Goal: Task Accomplishment & Management: Use online tool/utility

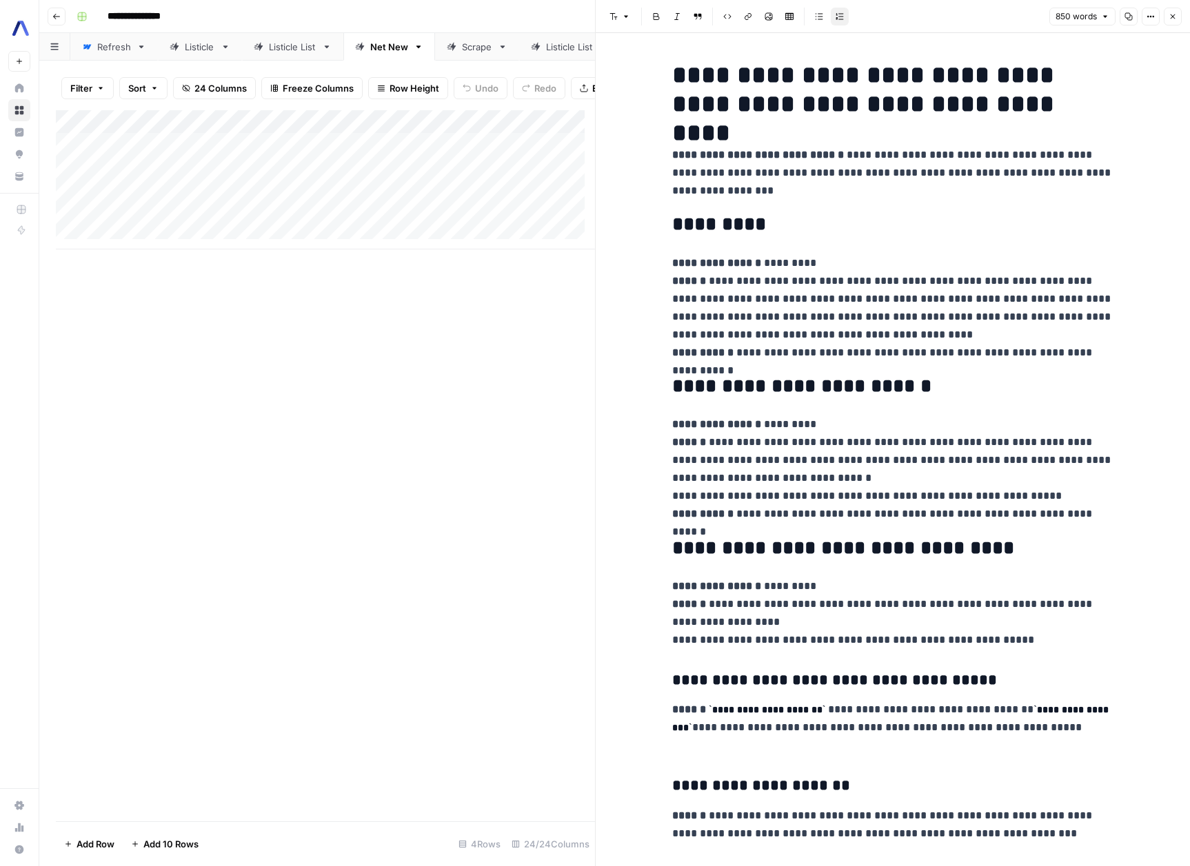
scroll to position [2417, 0]
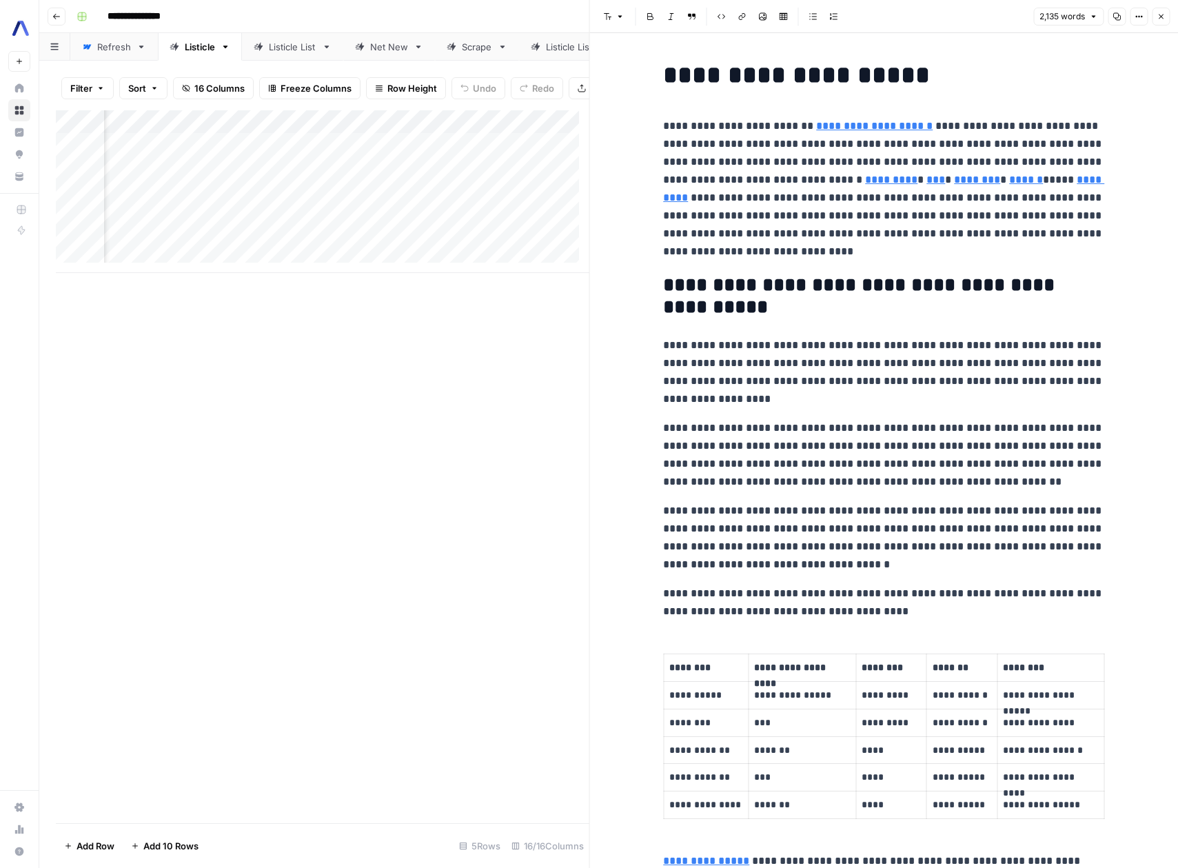
click at [389, 273] on div "Add Column" at bounding box center [323, 191] width 534 height 163
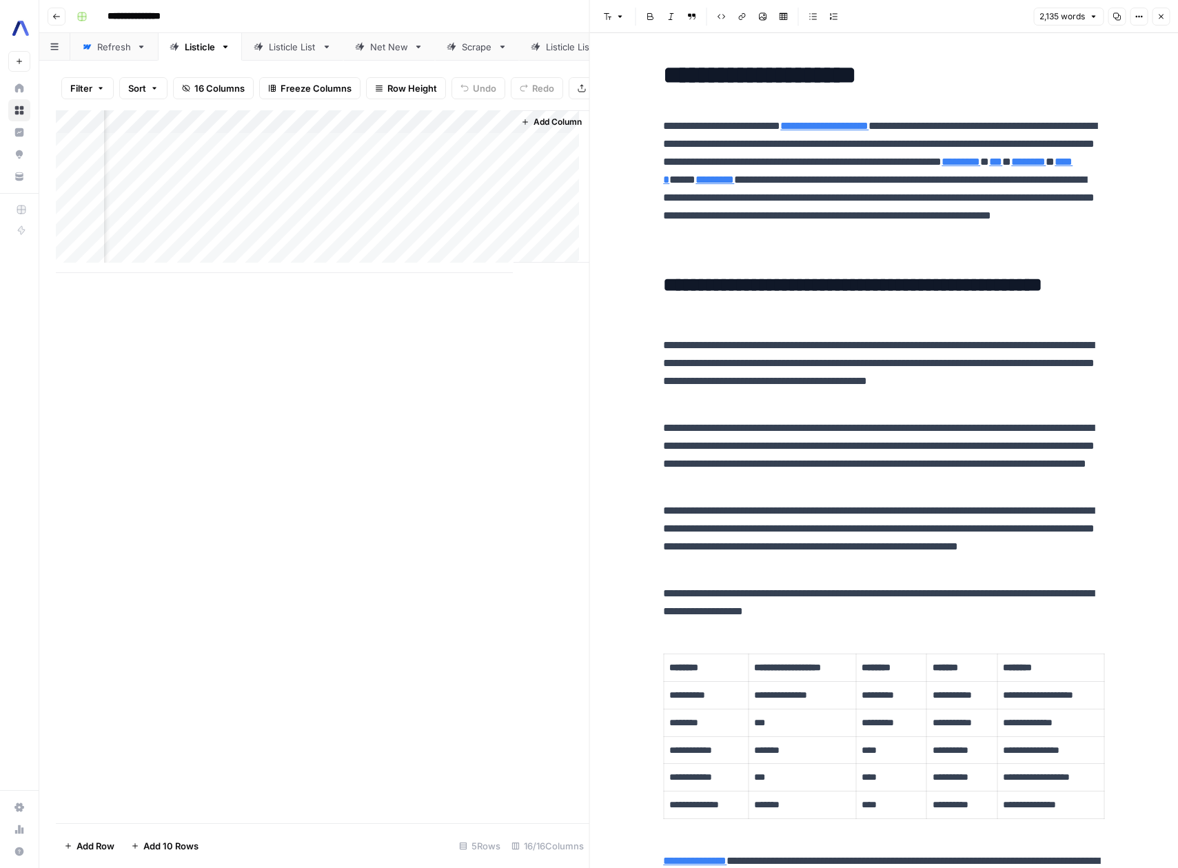
click at [797, 318] on h2 "**********" at bounding box center [883, 296] width 441 height 44
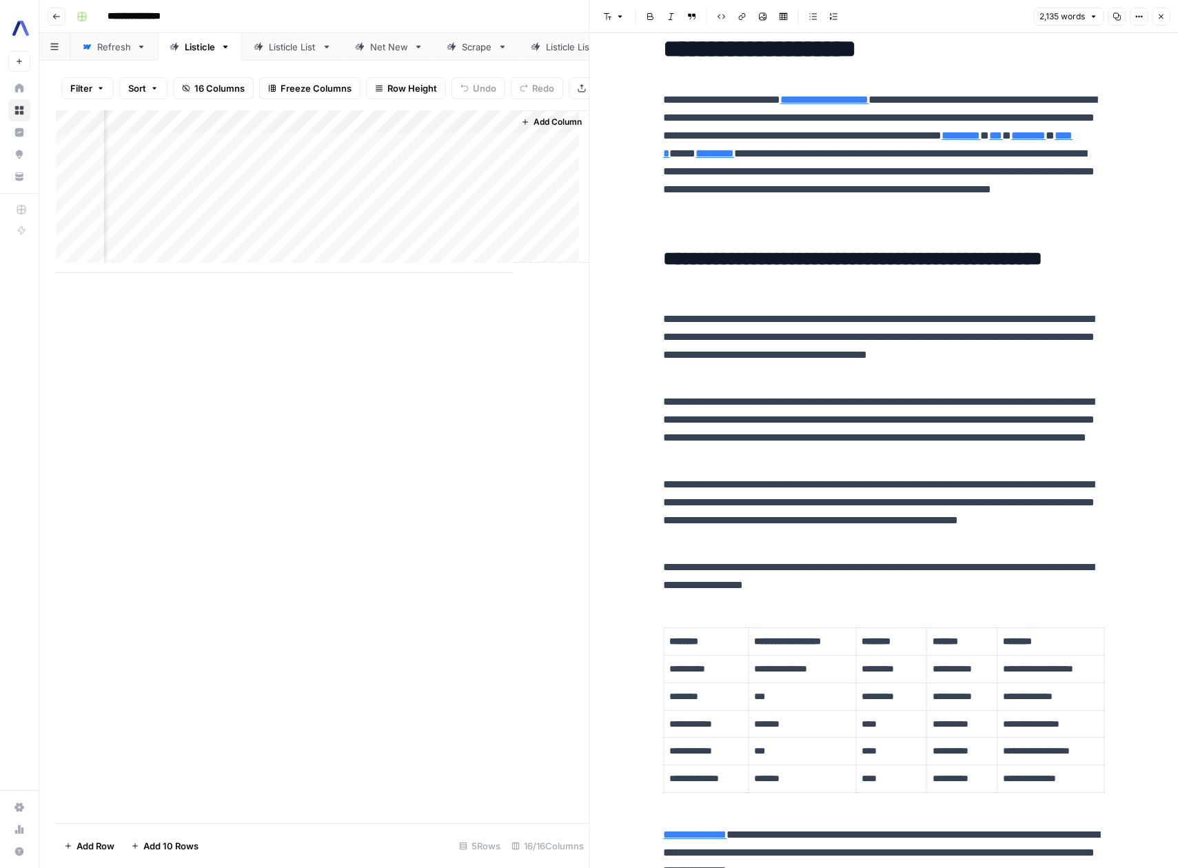
scroll to position [0, 0]
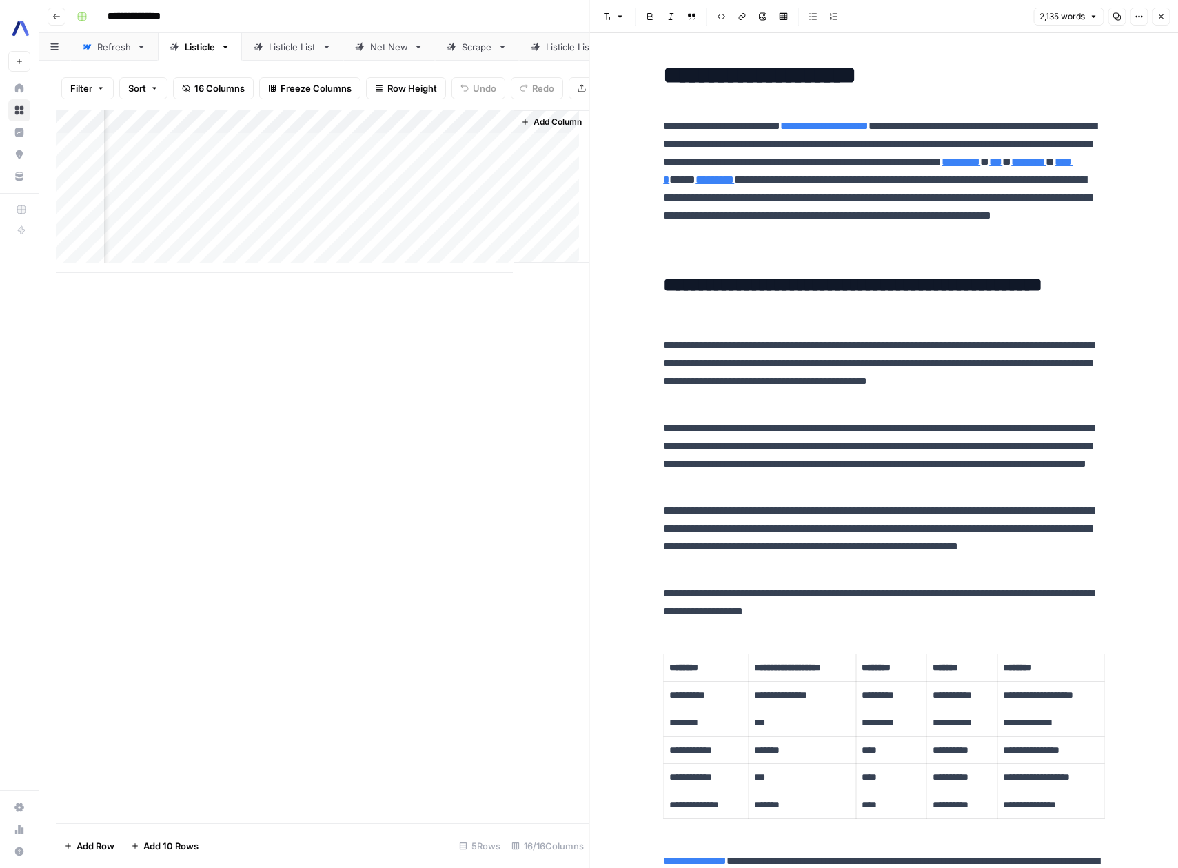
click at [786, 387] on p "**********" at bounding box center [883, 372] width 441 height 72
type input "https://www.apple.com"
click at [952, 232] on p "**********" at bounding box center [883, 188] width 441 height 143
type input "https://www.google.com"
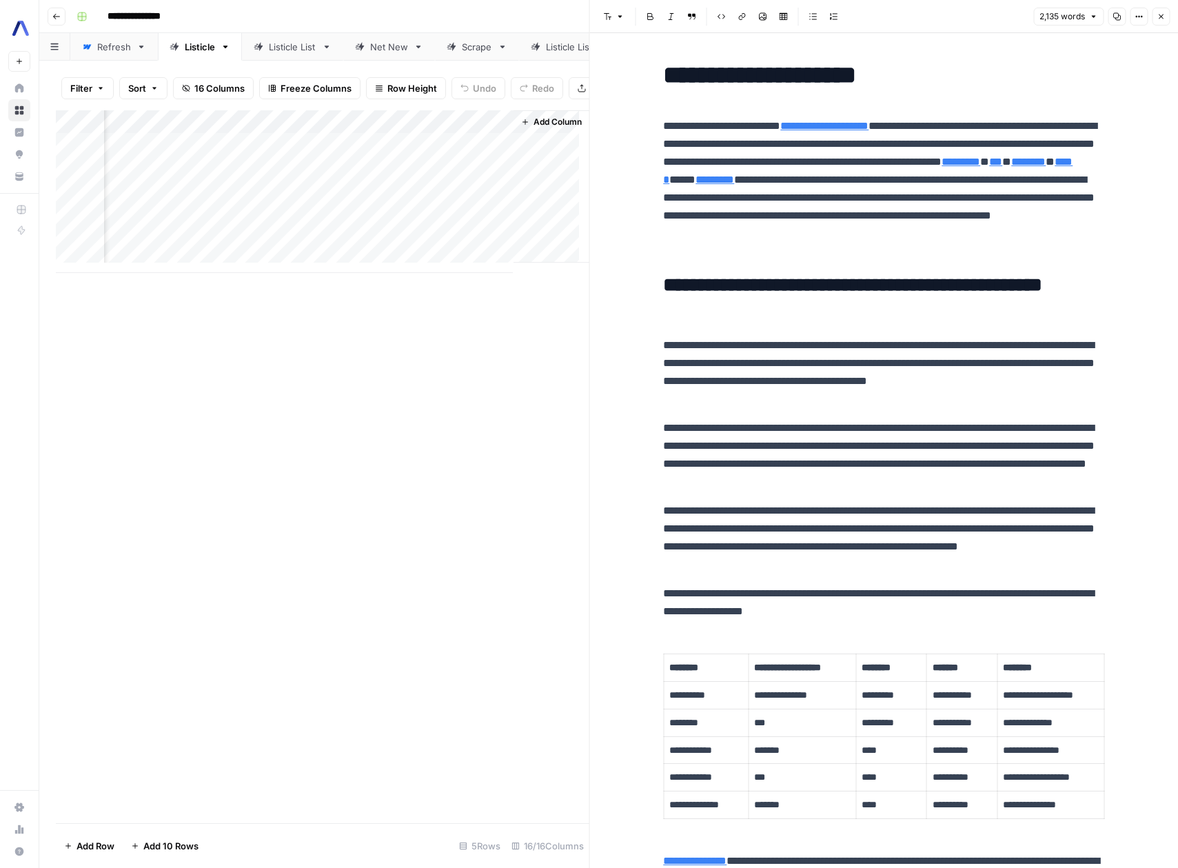
click at [920, 240] on p "**********" at bounding box center [883, 188] width 441 height 143
click at [968, 157] on p "**********" at bounding box center [883, 188] width 441 height 143
click at [969, 157] on p "**********" at bounding box center [883, 188] width 441 height 143
click at [955, 429] on p "**********" at bounding box center [883, 455] width 441 height 72
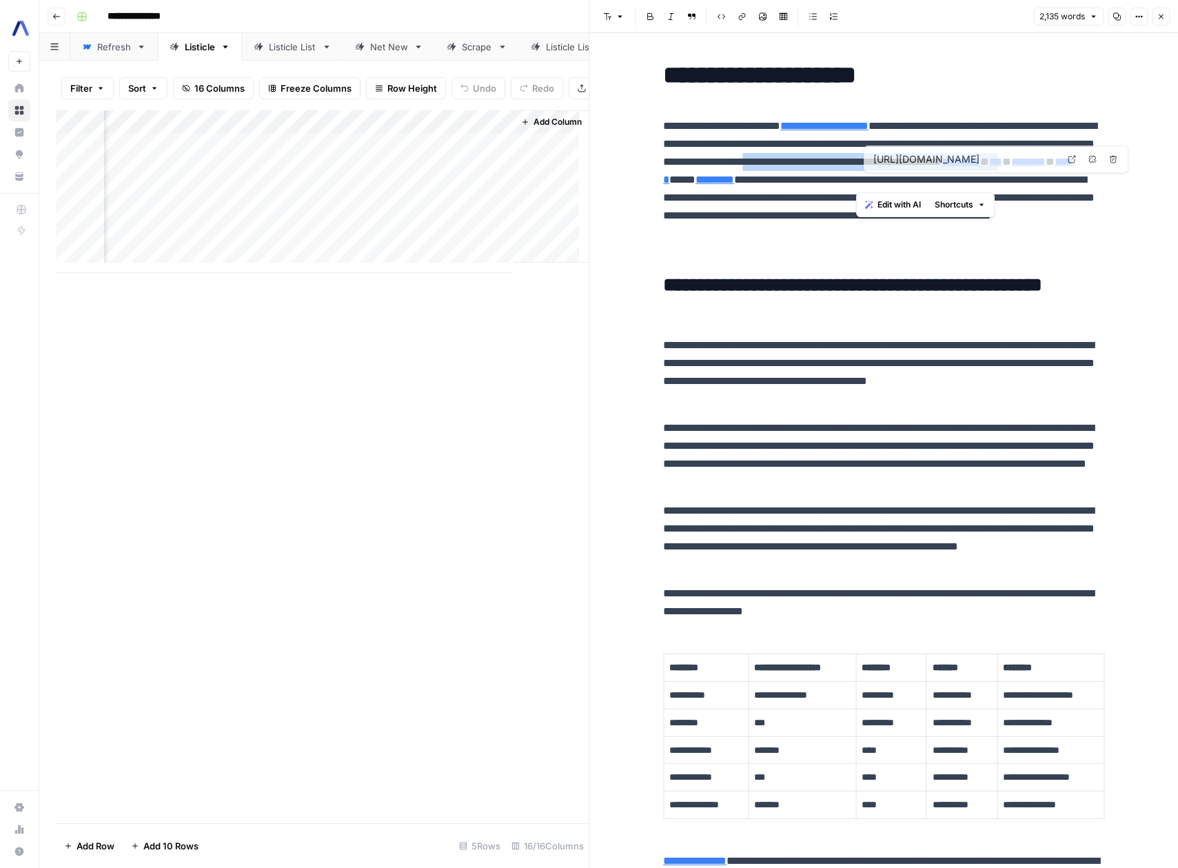
type input "https://www.microsoft.com"
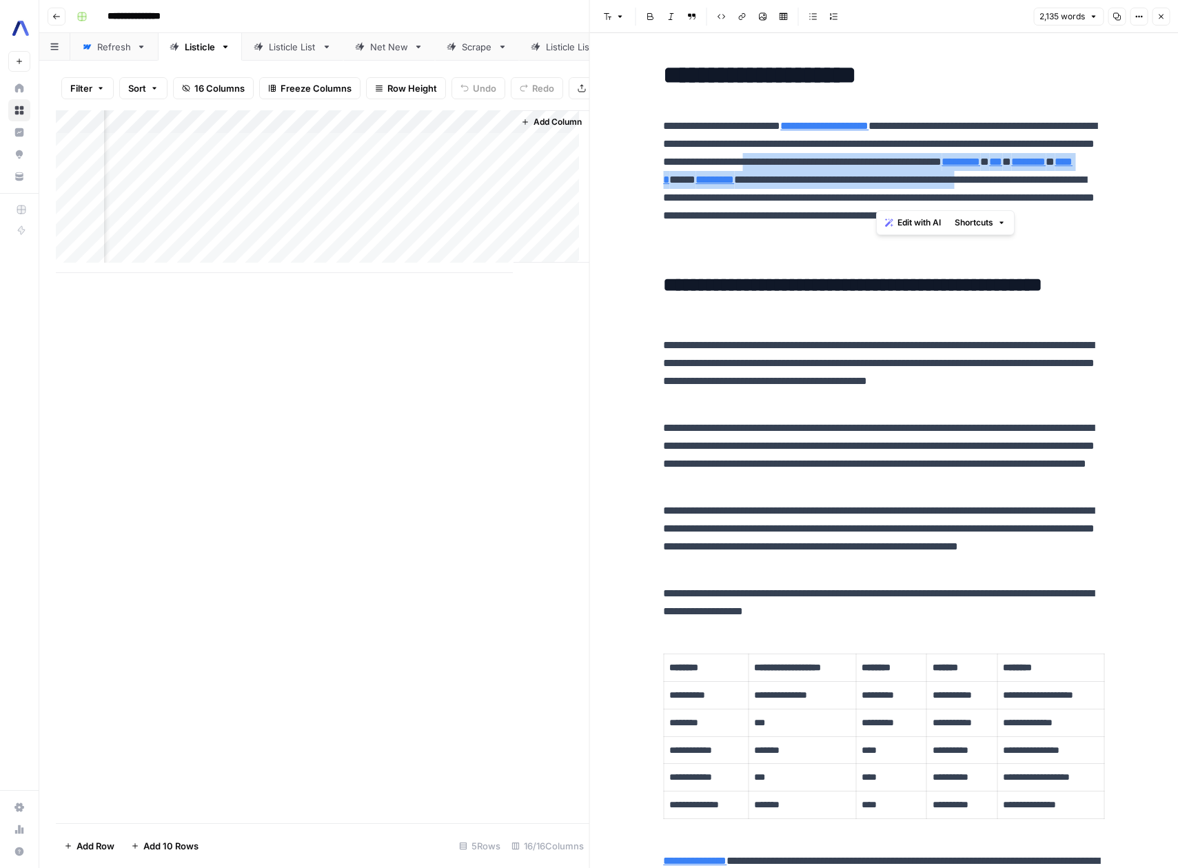
drag, startPoint x: 960, startPoint y: 154, endPoint x: 875, endPoint y: 203, distance: 97.6
click at [875, 203] on p "**********" at bounding box center [883, 188] width 441 height 143
copy p "**********"
click at [920, 227] on span "Edit with AI" at bounding box center [919, 222] width 43 height 12
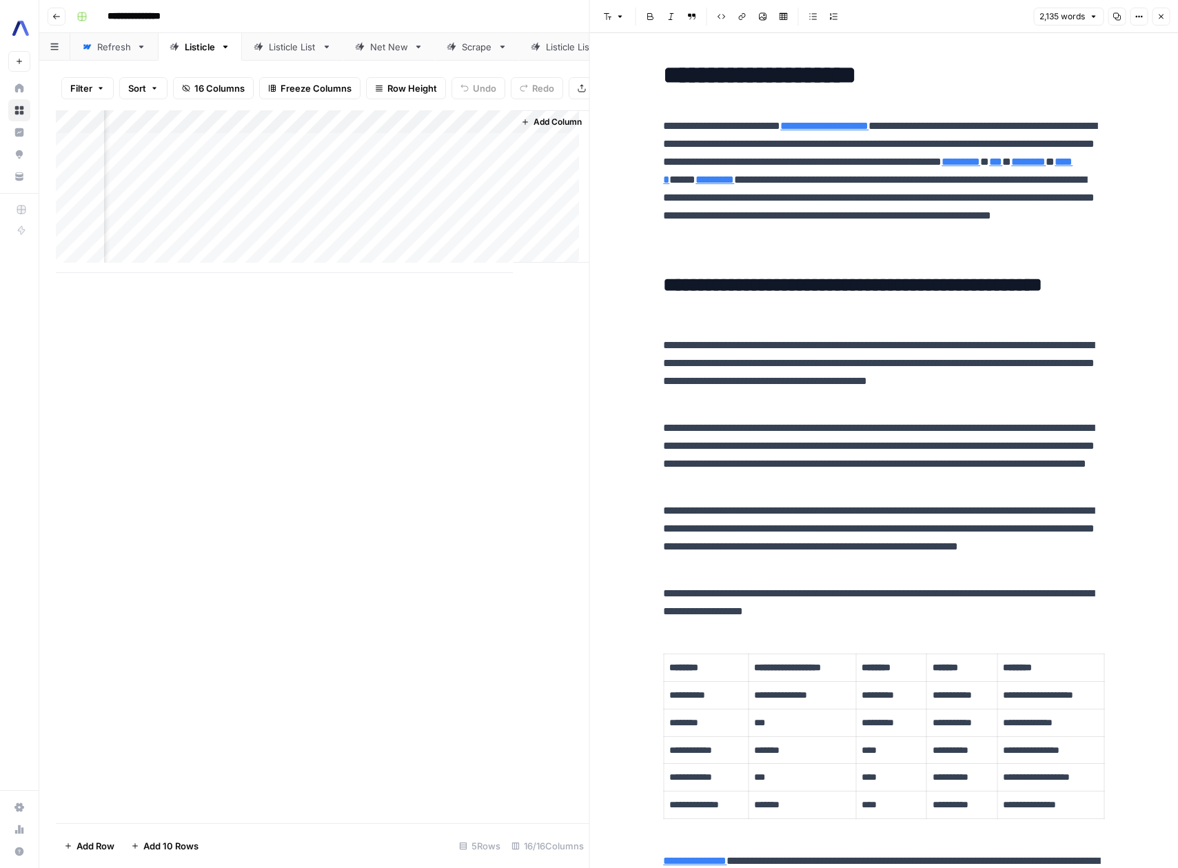
click at [1162, 20] on icon "button" at bounding box center [1161, 16] width 8 height 8
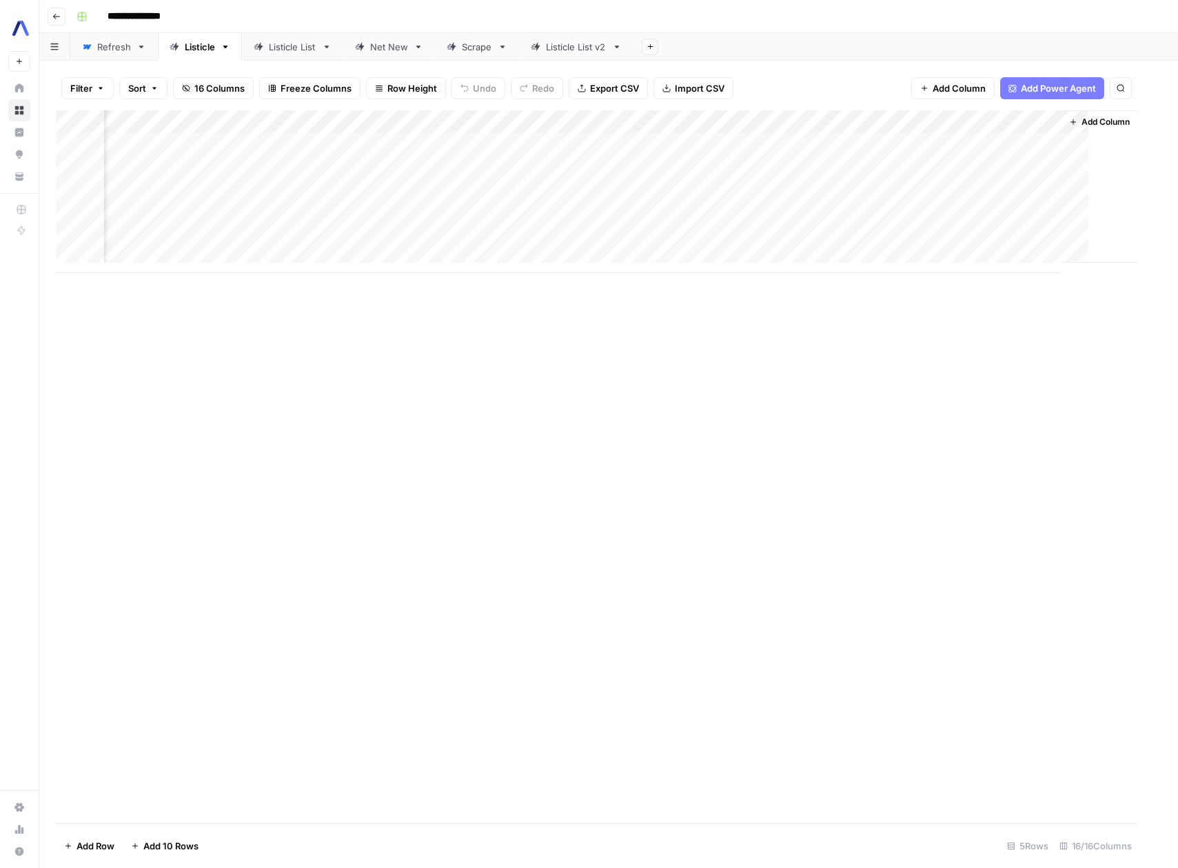
scroll to position [0, 1077]
click at [1080, 168] on div "Add Column" at bounding box center [609, 191] width 1106 height 163
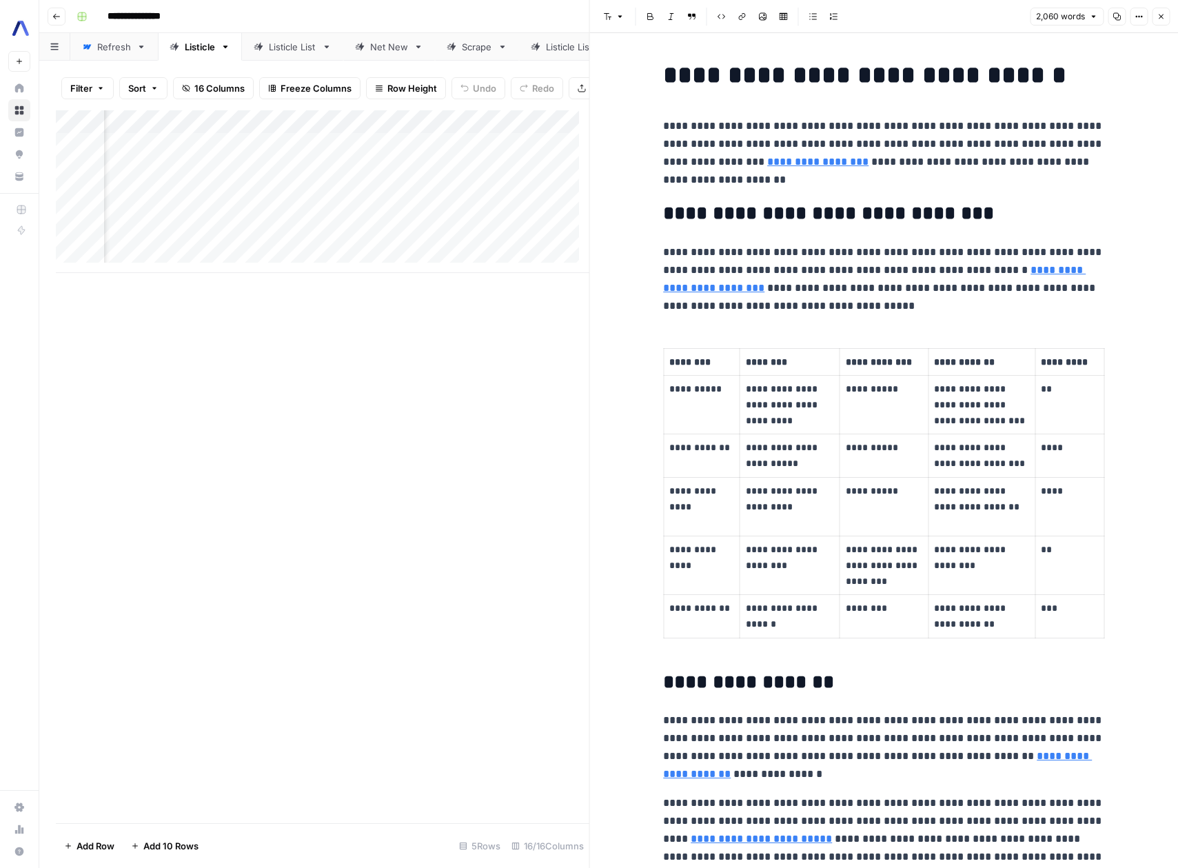
click at [1163, 23] on button "Close" at bounding box center [1161, 17] width 18 height 18
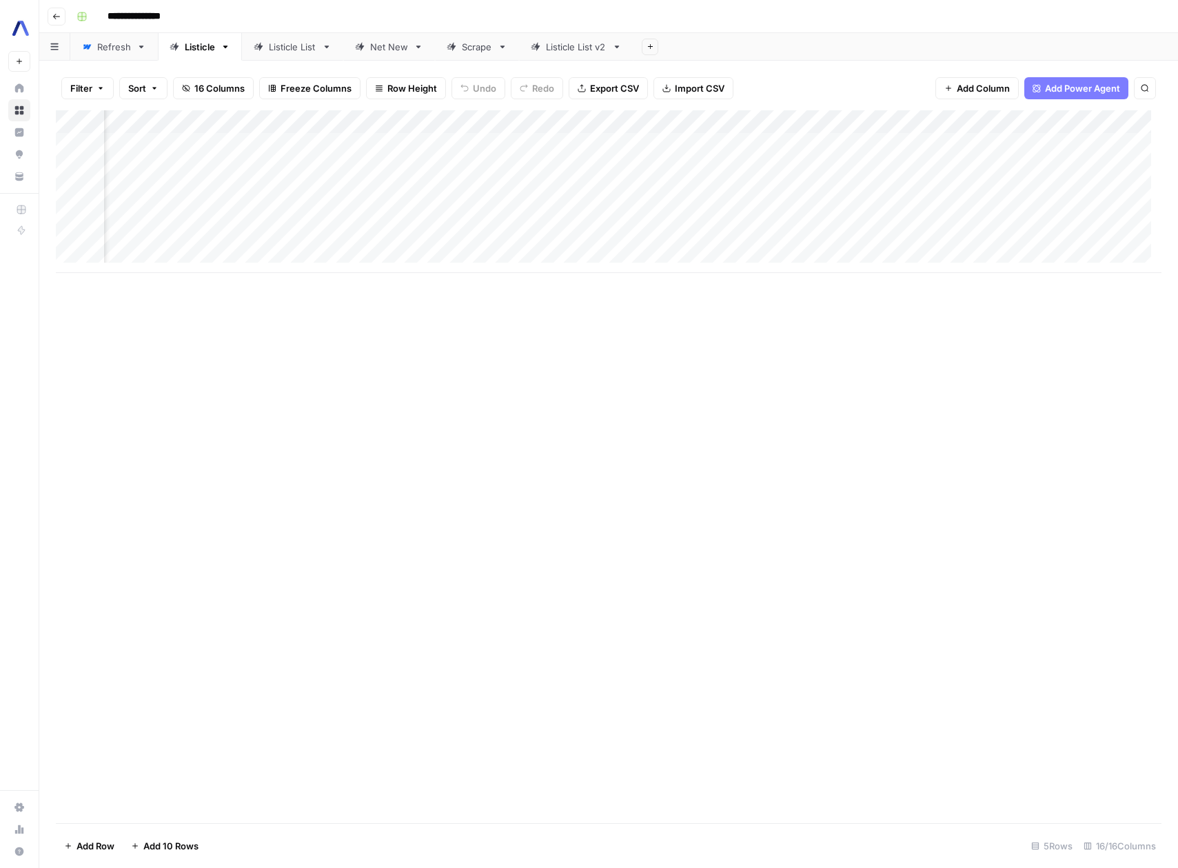
scroll to position [0, 514]
click at [756, 187] on div "Add Column" at bounding box center [609, 191] width 1106 height 163
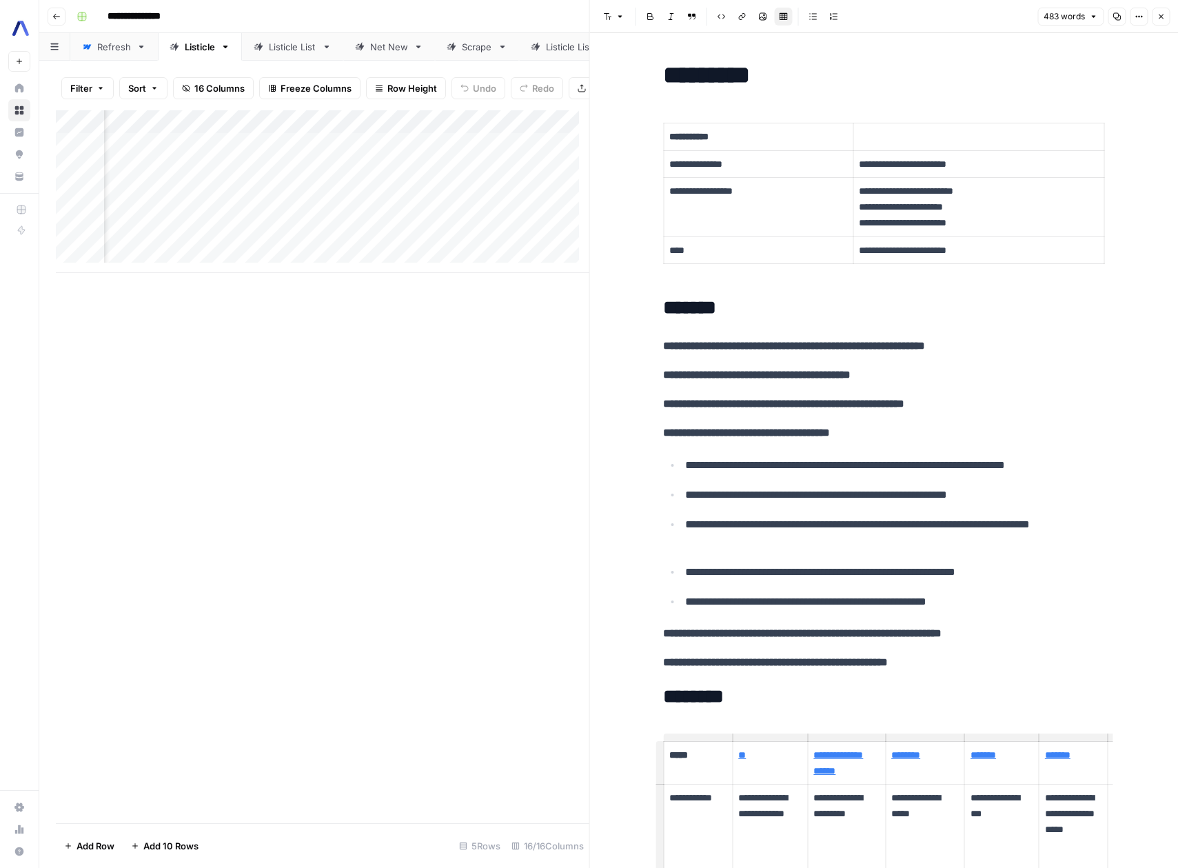
scroll to position [0, 1167]
click at [1159, 13] on icon "button" at bounding box center [1161, 16] width 8 height 8
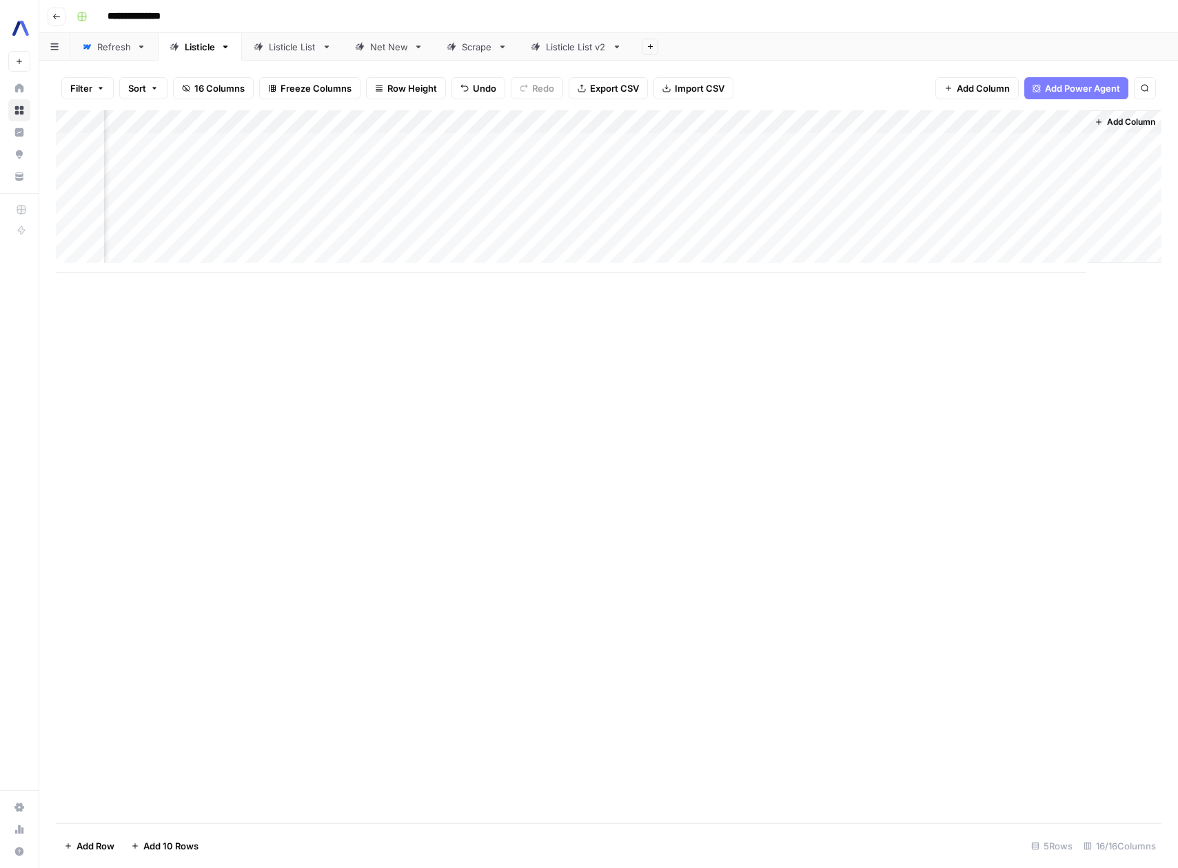
scroll to position [0, 1077]
click at [436, 168] on div "Add Column" at bounding box center [609, 191] width 1106 height 163
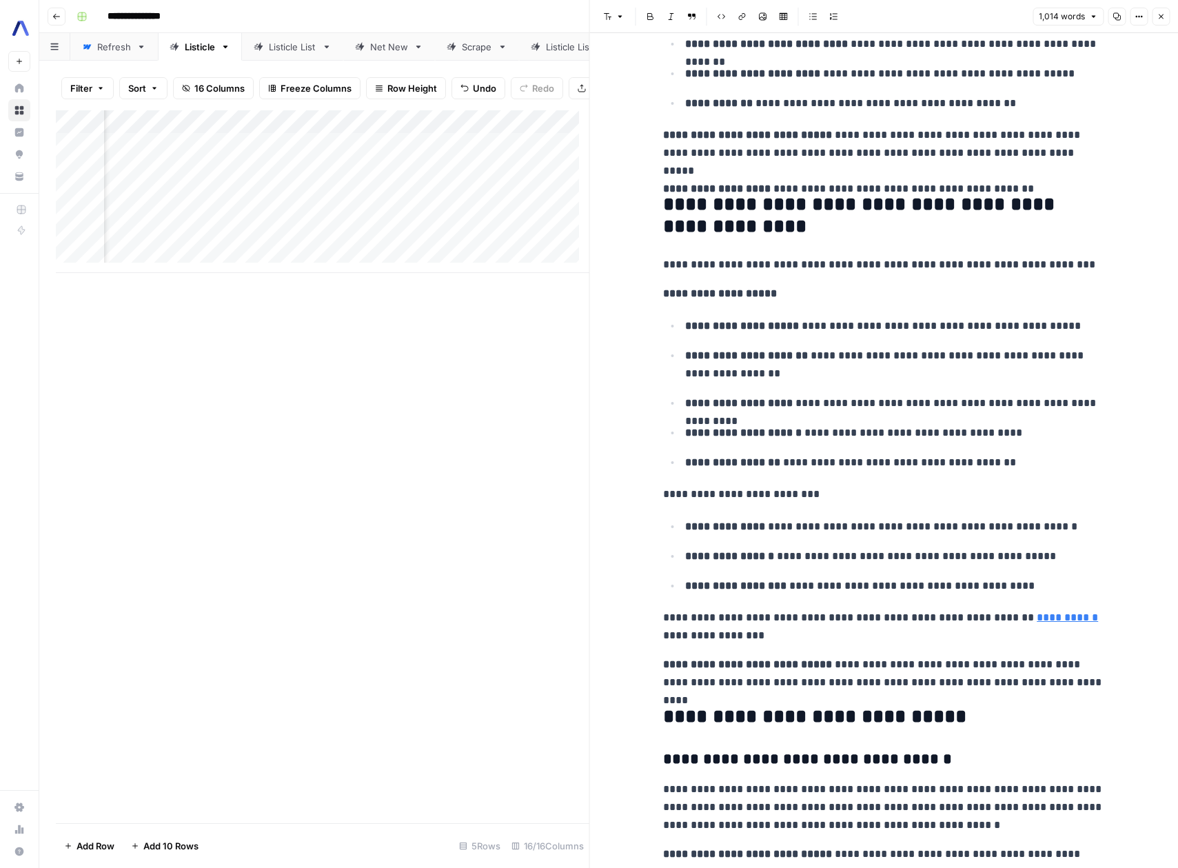
scroll to position [3130, 0]
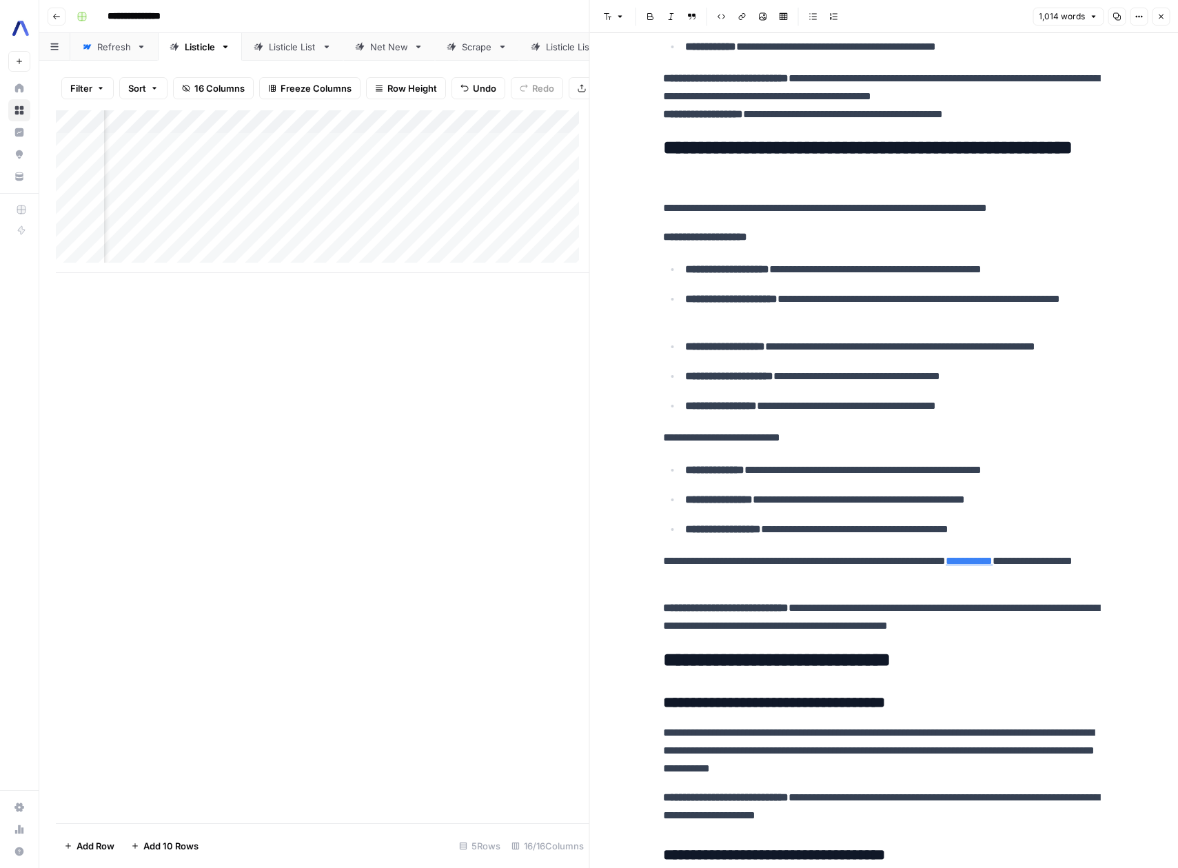
click at [458, 131] on div "Add Column" at bounding box center [323, 191] width 534 height 163
click at [343, 362] on div "Add Column" at bounding box center [323, 466] width 534 height 713
click at [321, 132] on div "Add Column" at bounding box center [323, 191] width 534 height 163
click at [300, 264] on span "Edit Workflow" at bounding box center [309, 268] width 121 height 14
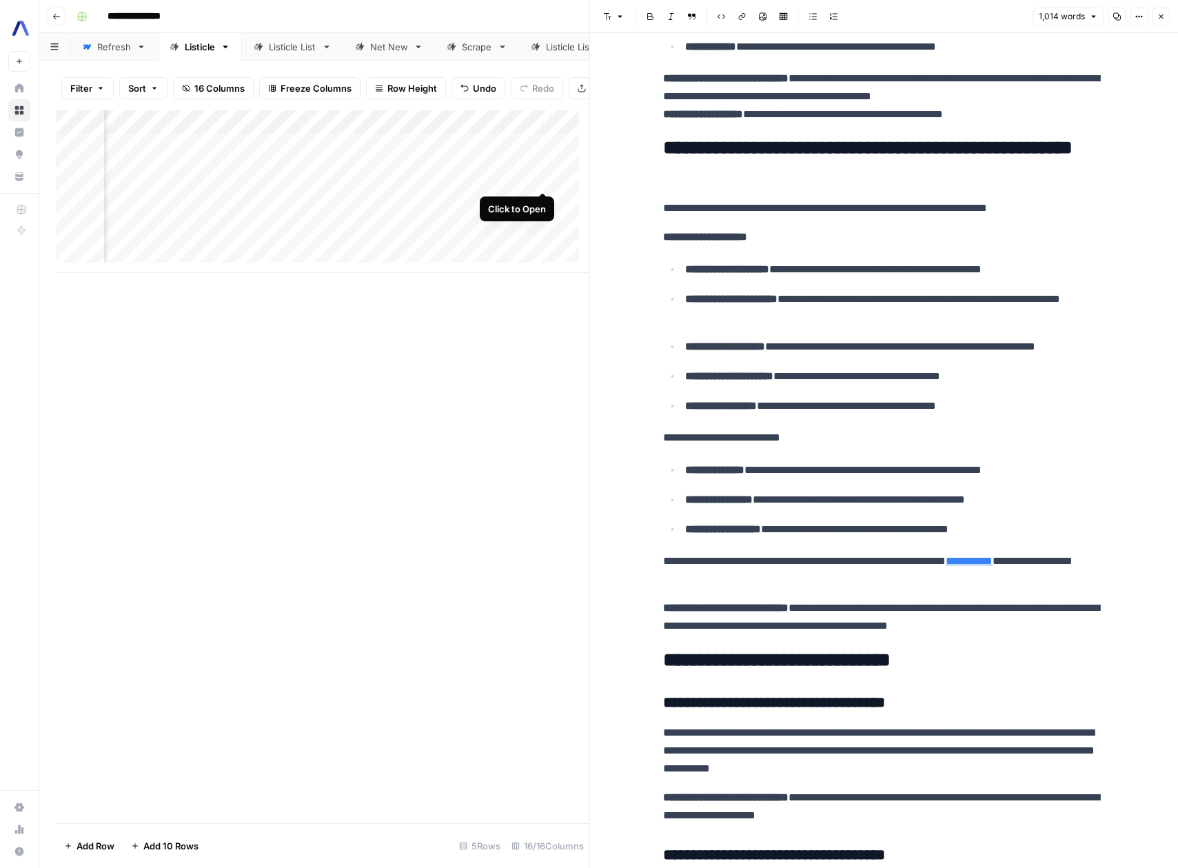
click at [539, 177] on div "Add Column" at bounding box center [323, 191] width 534 height 163
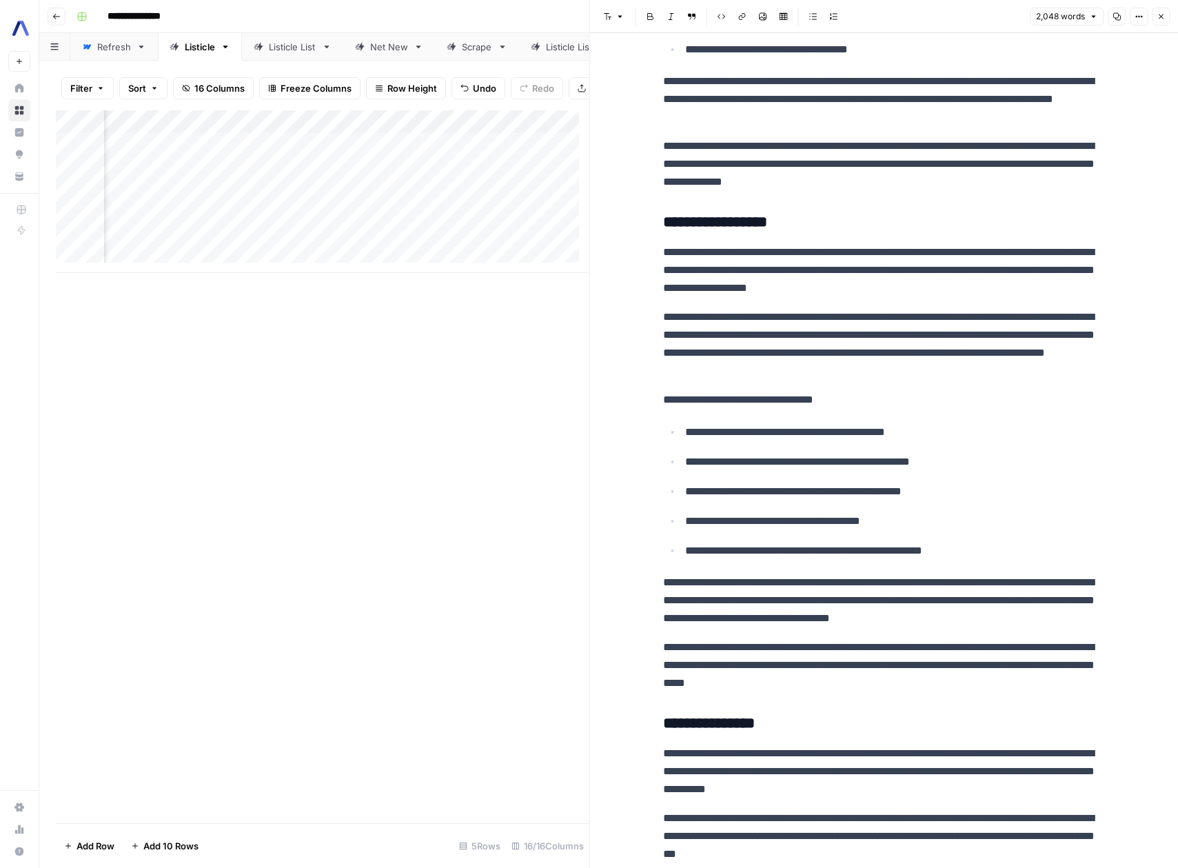
scroll to position [0, 678]
click at [343, 133] on div "Add Column" at bounding box center [323, 191] width 534 height 163
click at [293, 266] on span "Edit Workflow" at bounding box center [336, 268] width 121 height 14
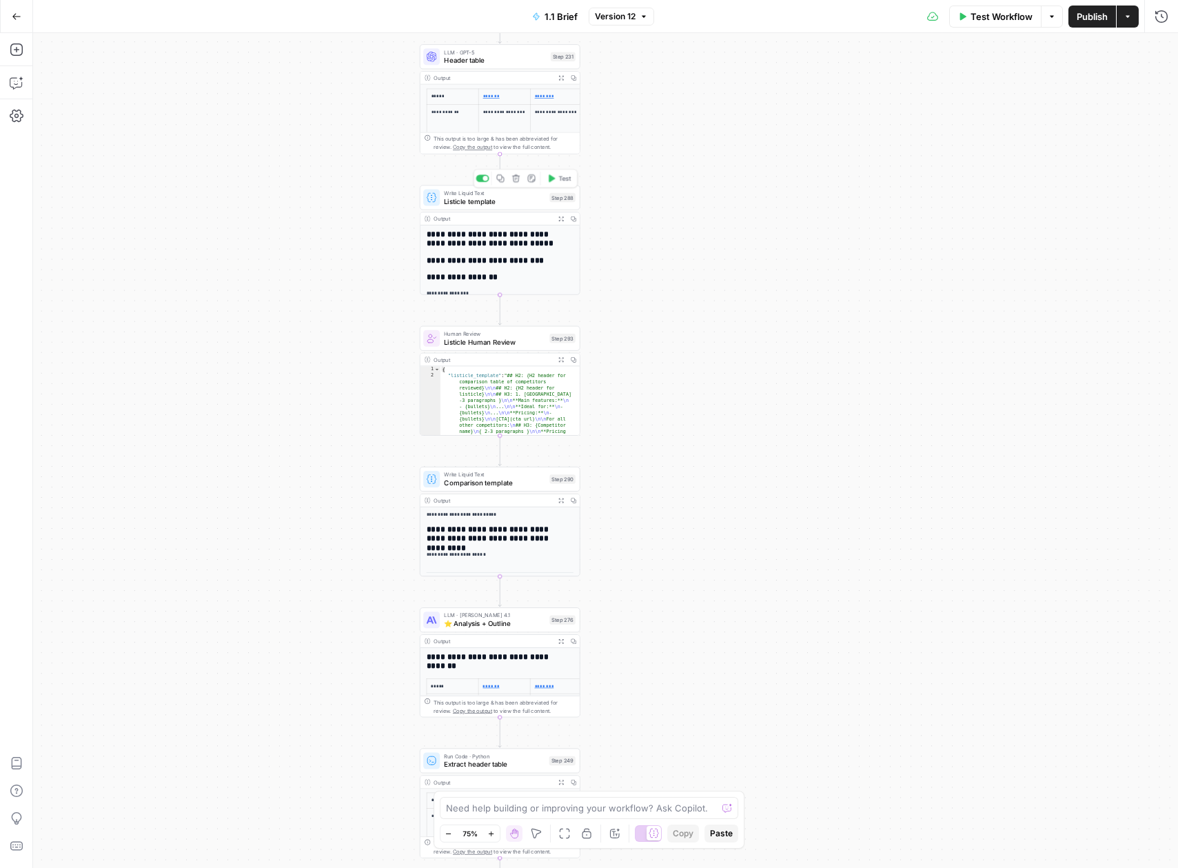
click at [489, 205] on span "Listicle template" at bounding box center [494, 201] width 101 height 10
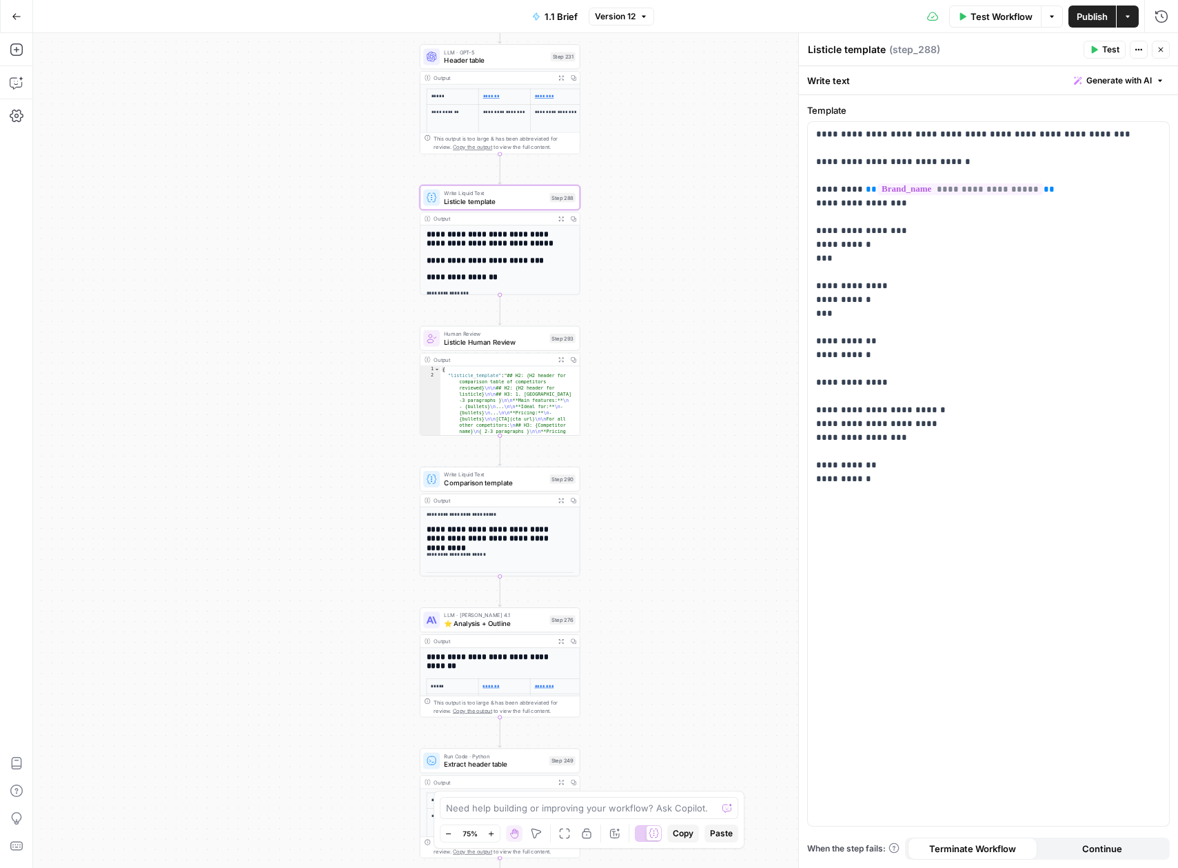
click at [23, 20] on button "Go Back" at bounding box center [16, 16] width 25 height 25
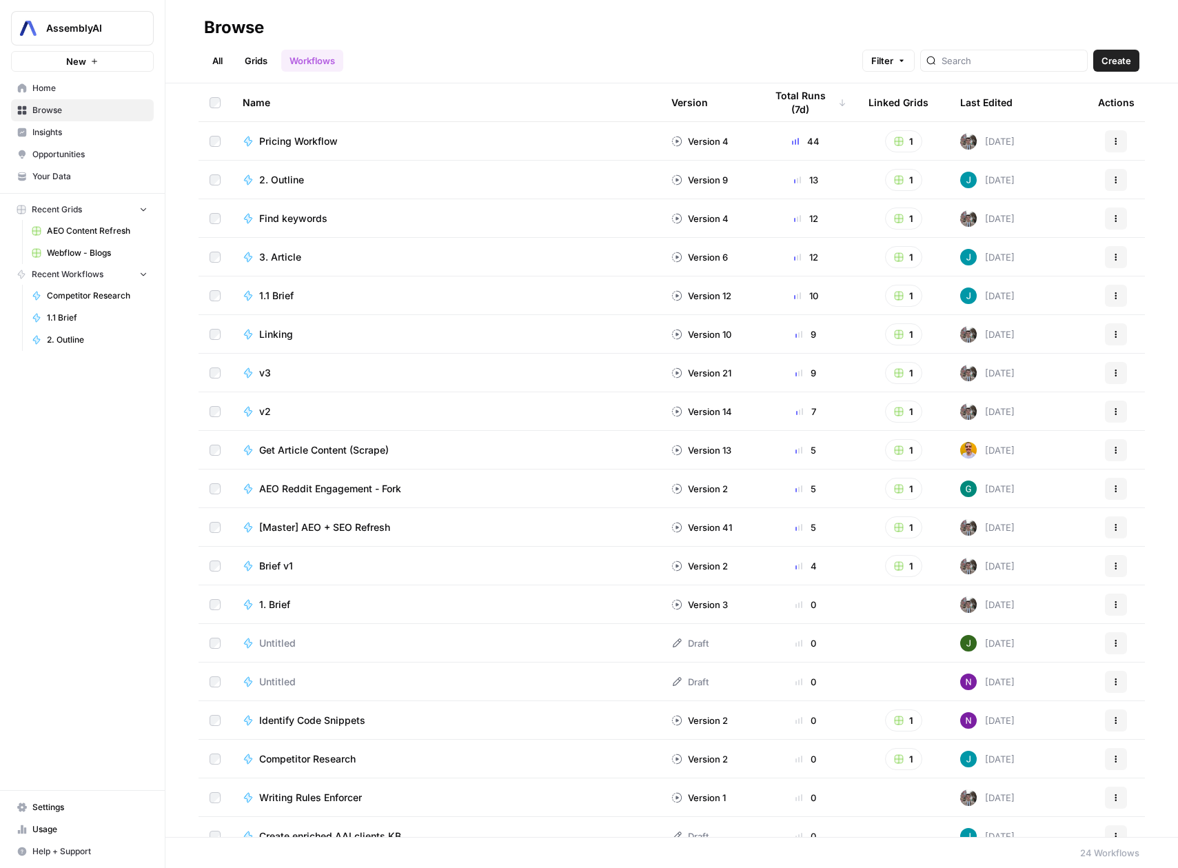
click at [63, 120] on link "Browse" at bounding box center [82, 110] width 143 height 22
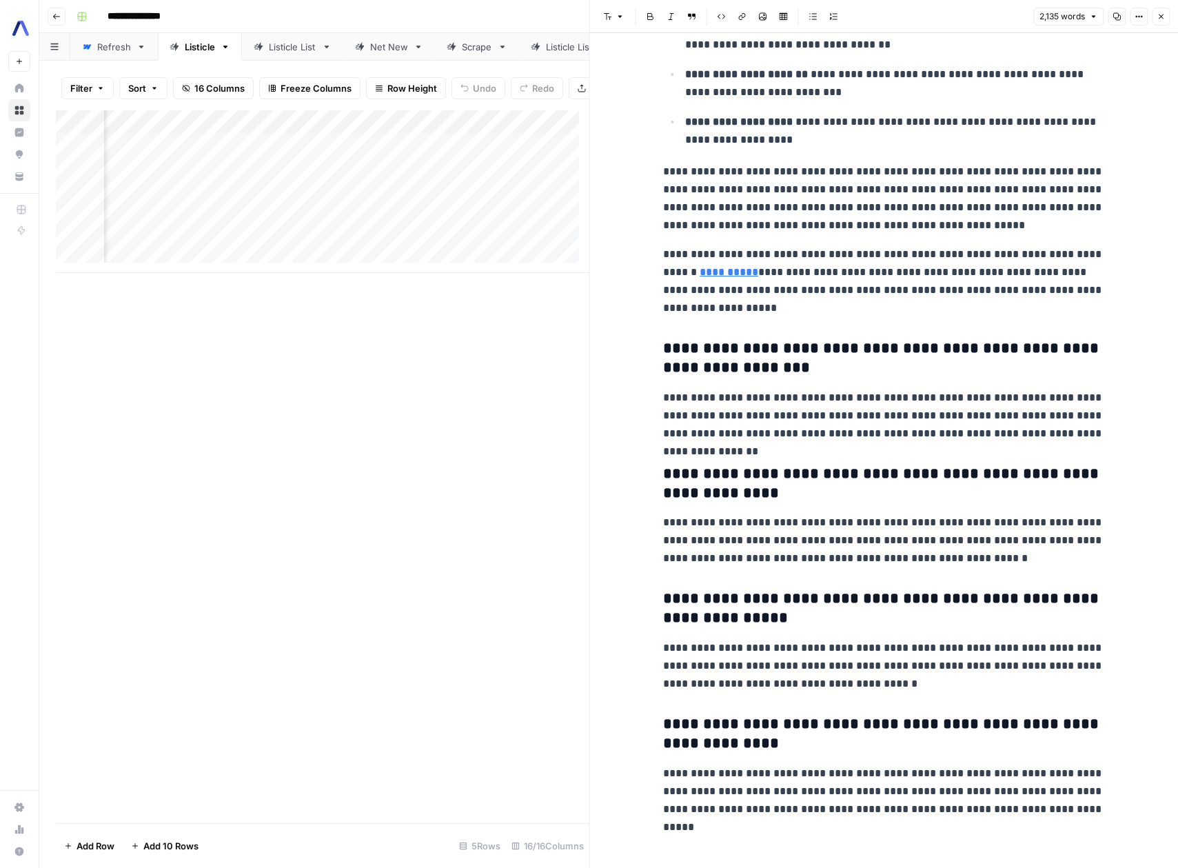
scroll to position [5703, 0]
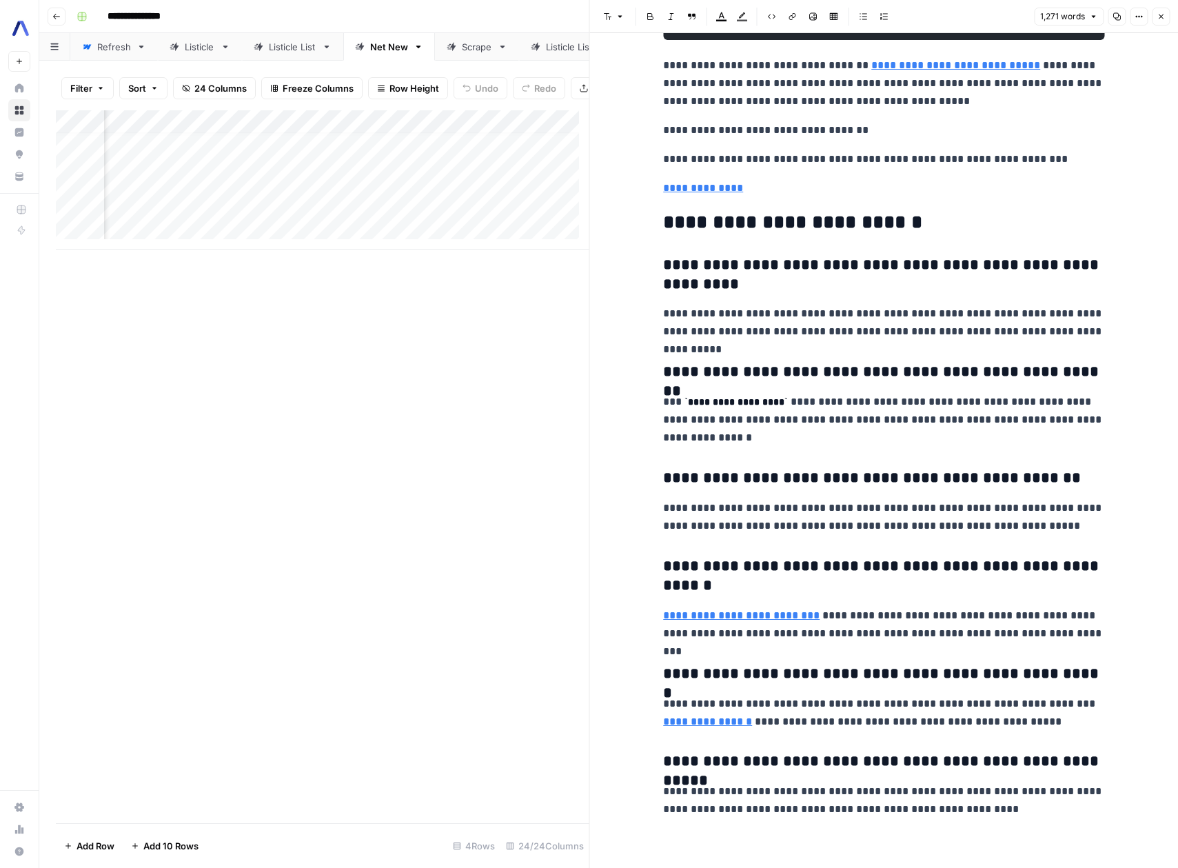
scroll to position [5566, 0]
click at [860, 326] on p "**********" at bounding box center [883, 323] width 441 height 36
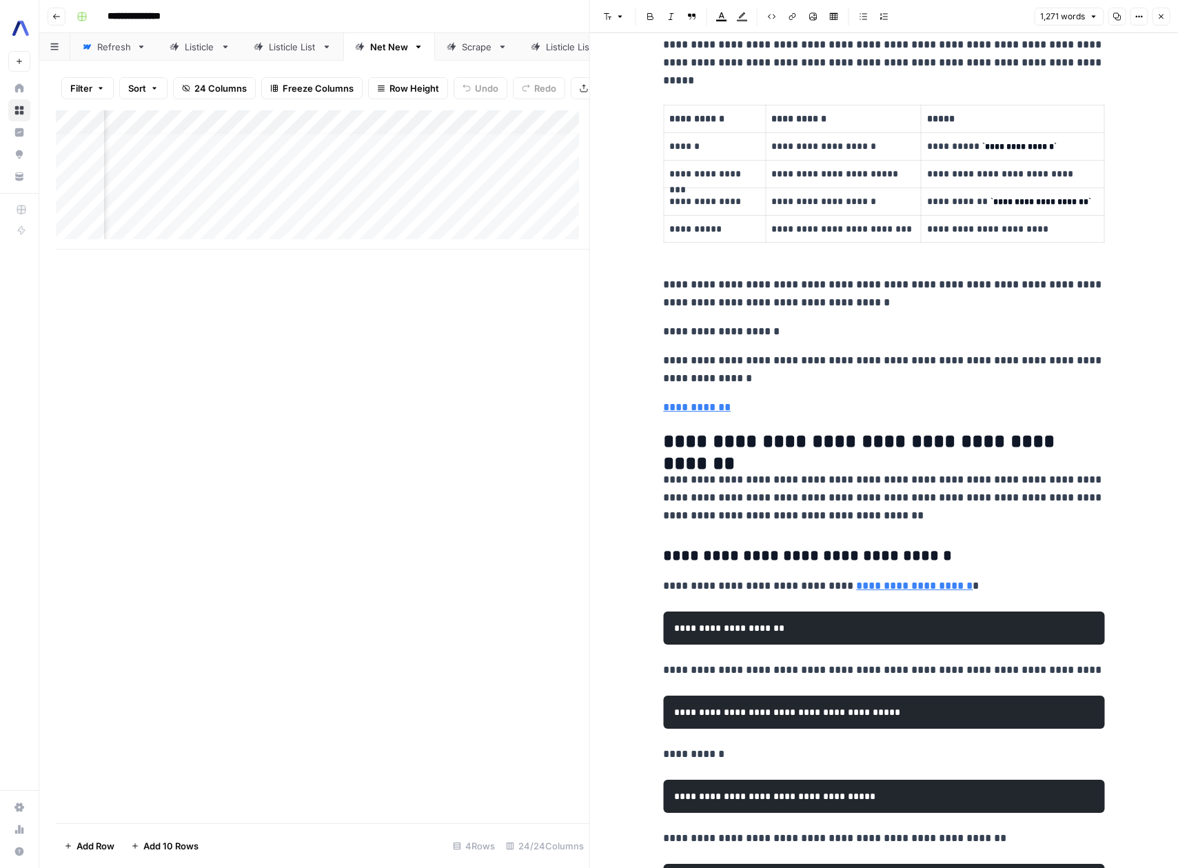
scroll to position [361, 0]
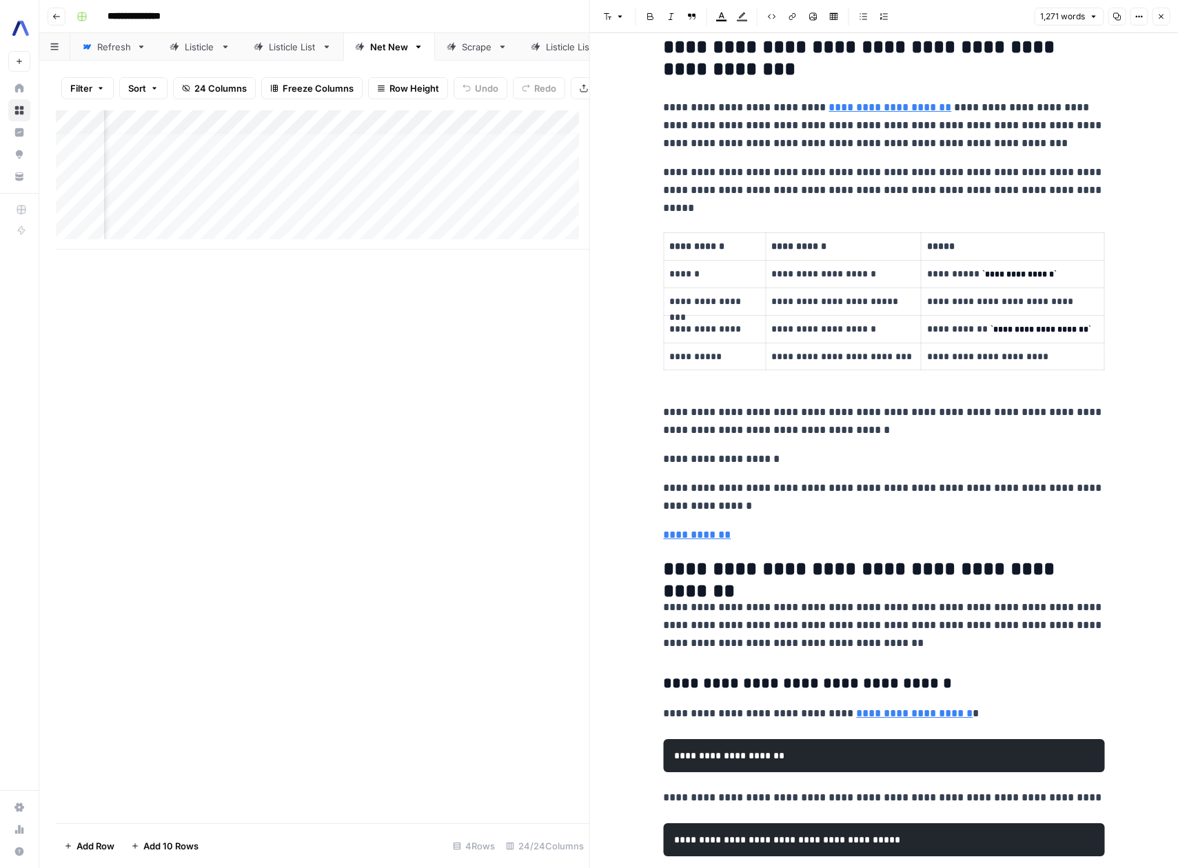
click at [762, 456] on p "**********" at bounding box center [883, 459] width 441 height 18
click at [870, 438] on p "**********" at bounding box center [883, 421] width 441 height 36
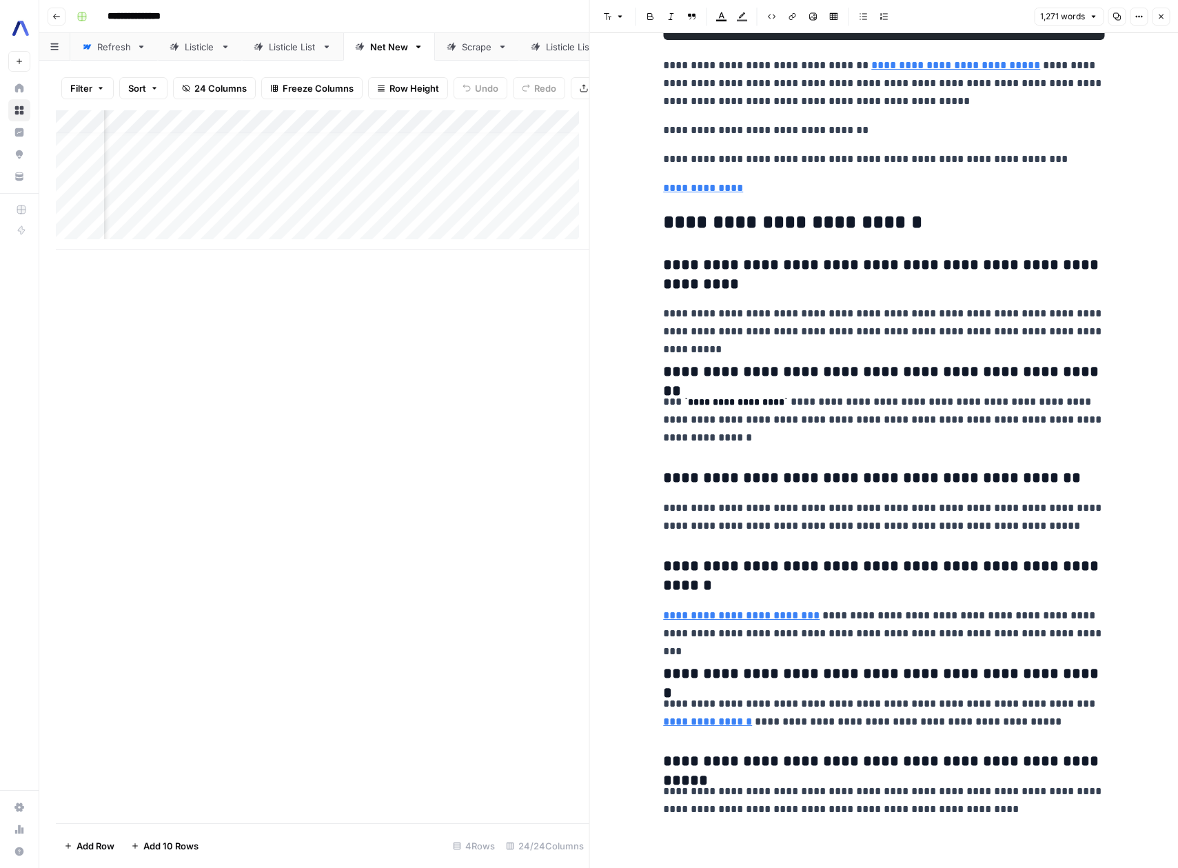
scroll to position [5566, 0]
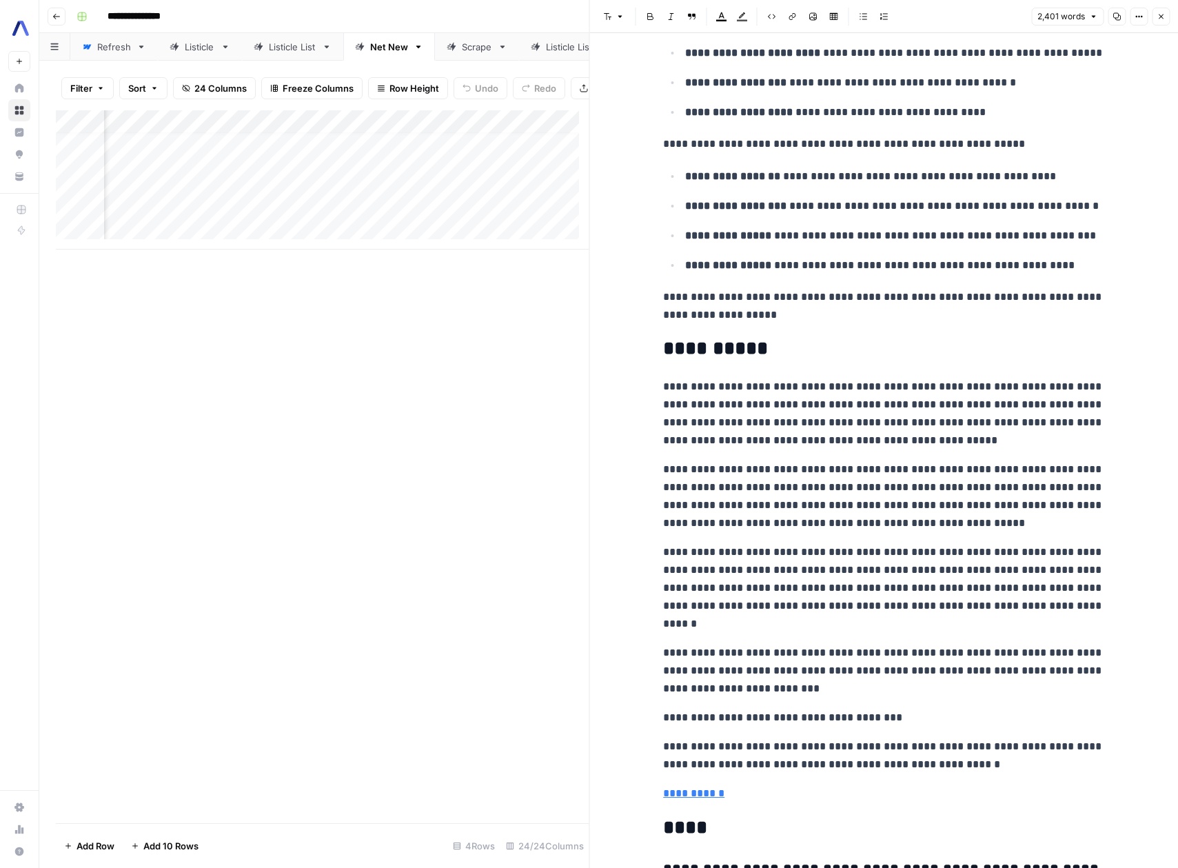
scroll to position [10, 2883]
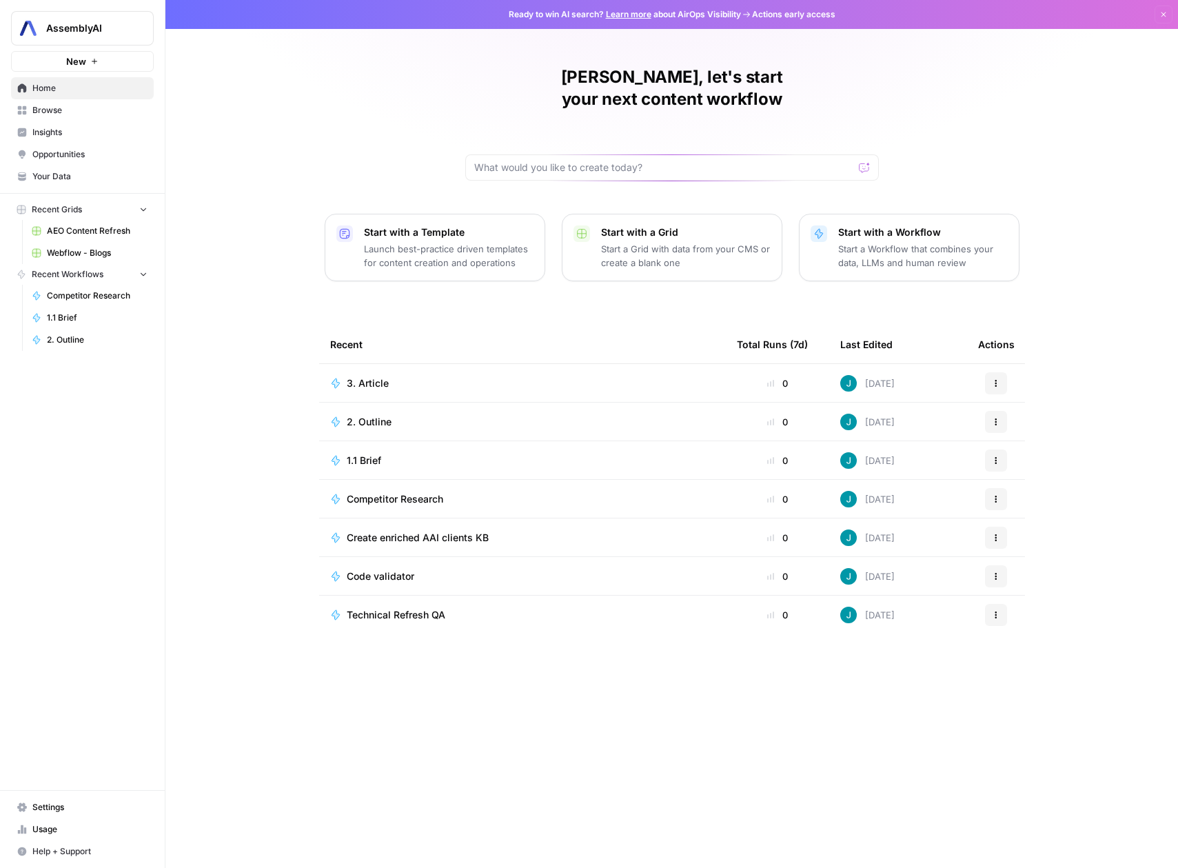
click at [99, 116] on link "Browse" at bounding box center [82, 110] width 143 height 22
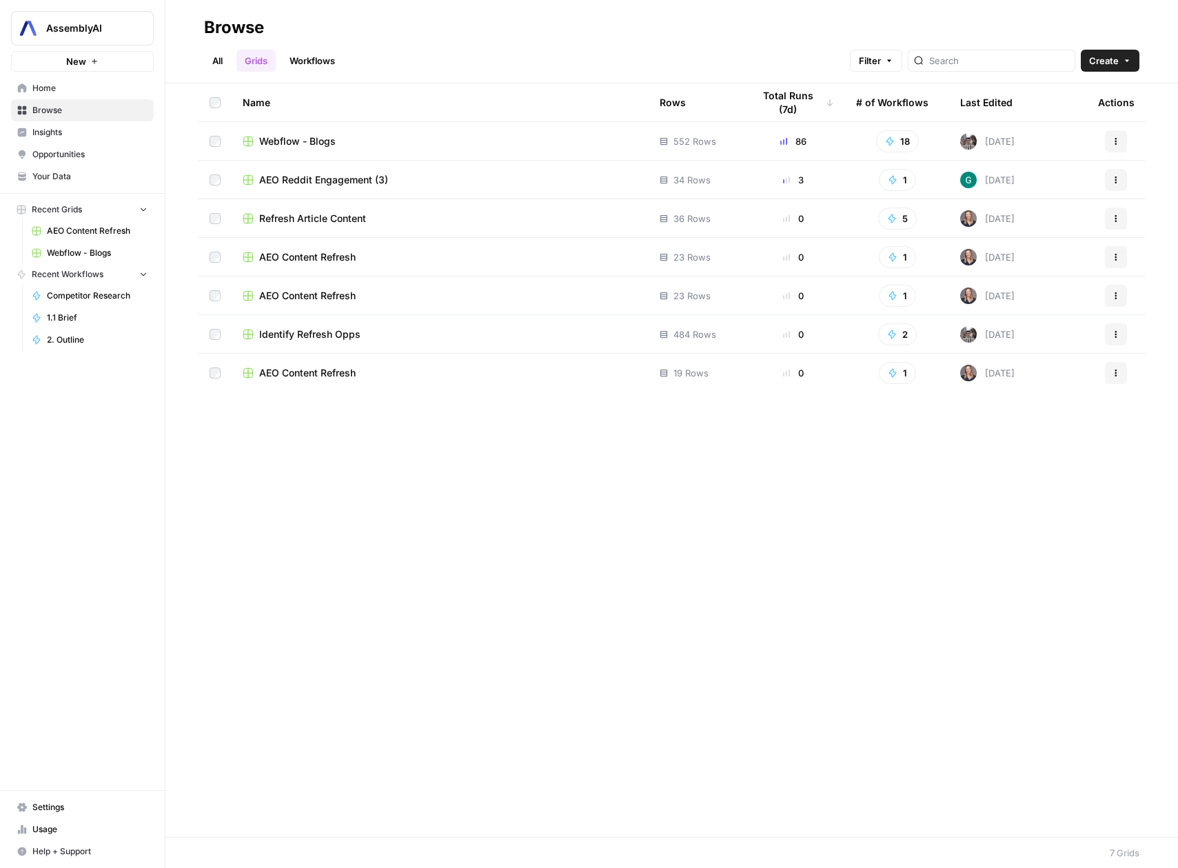
click at [85, 130] on span "Insights" at bounding box center [89, 132] width 115 height 12
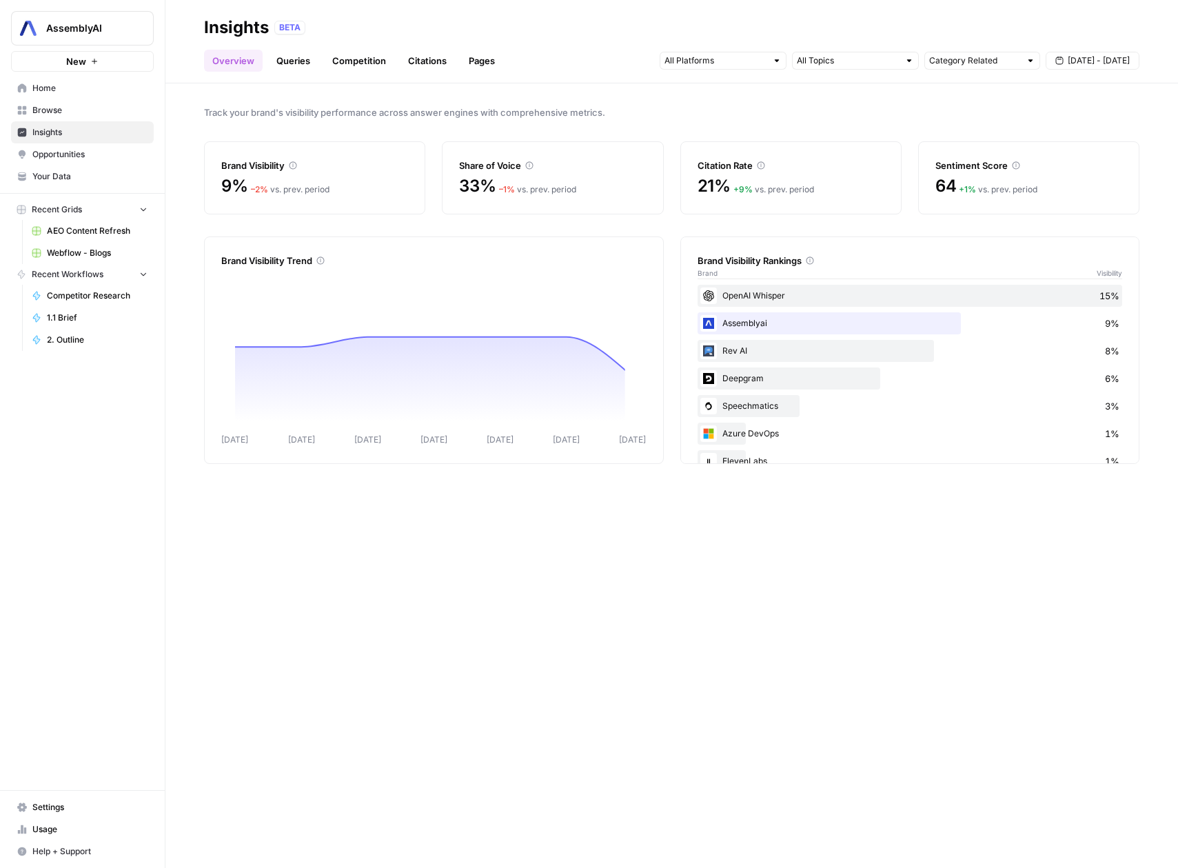
click at [96, 148] on span "Opportunities" at bounding box center [89, 154] width 115 height 12
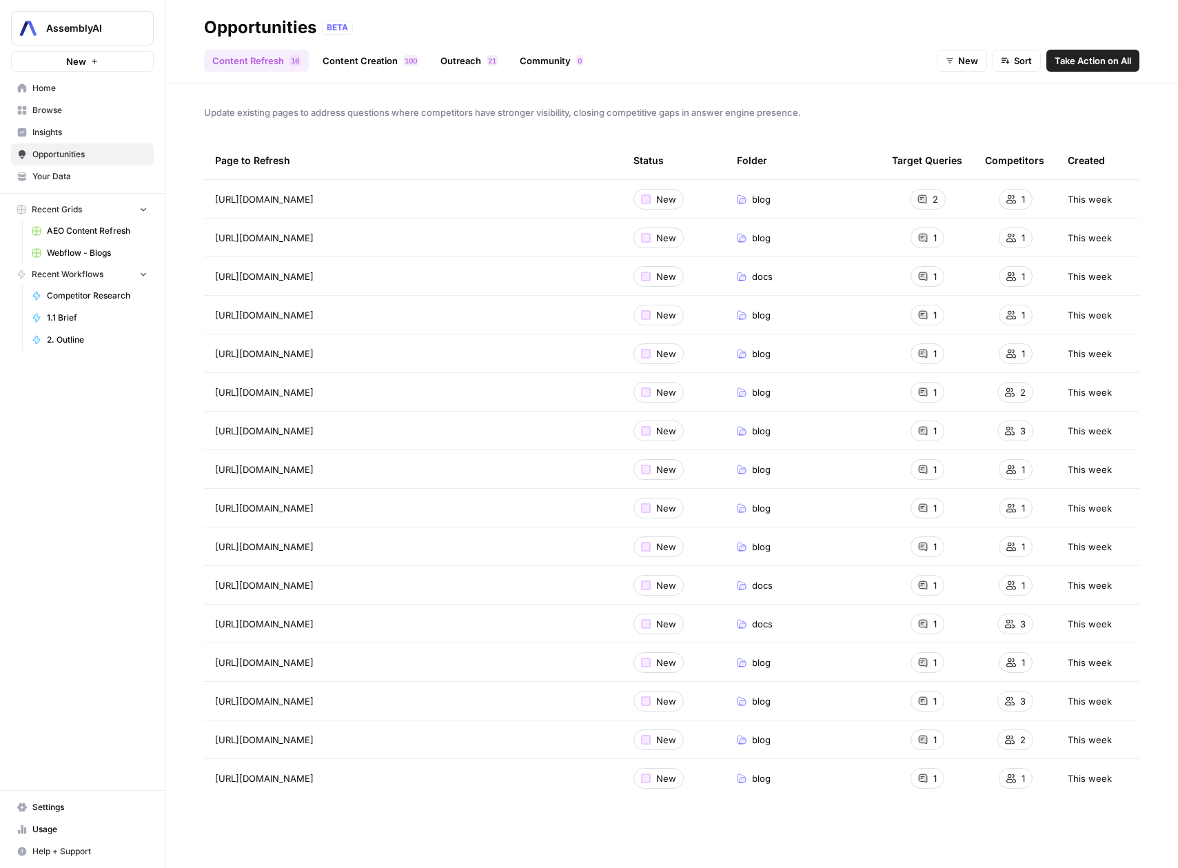
click at [95, 174] on span "Your Data" at bounding box center [89, 176] width 115 height 12
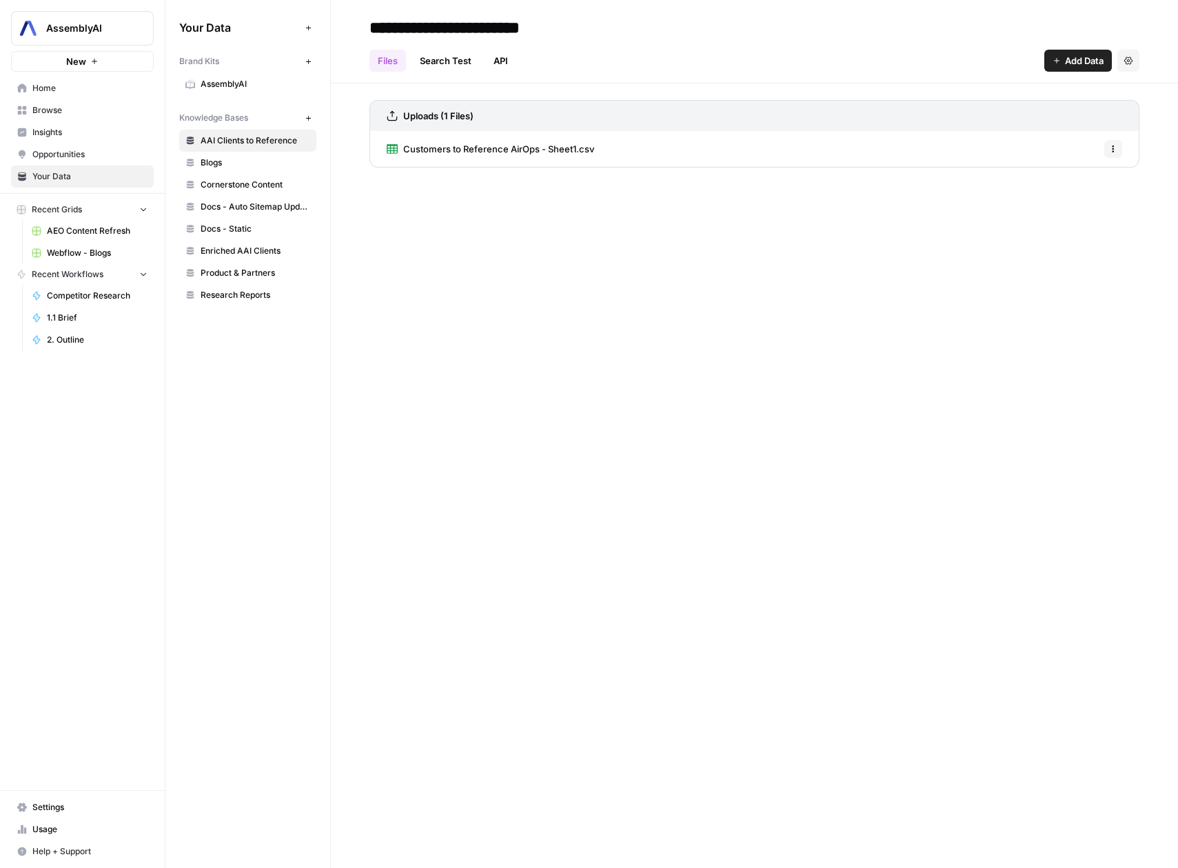
click at [83, 159] on span "Opportunities" at bounding box center [89, 154] width 115 height 12
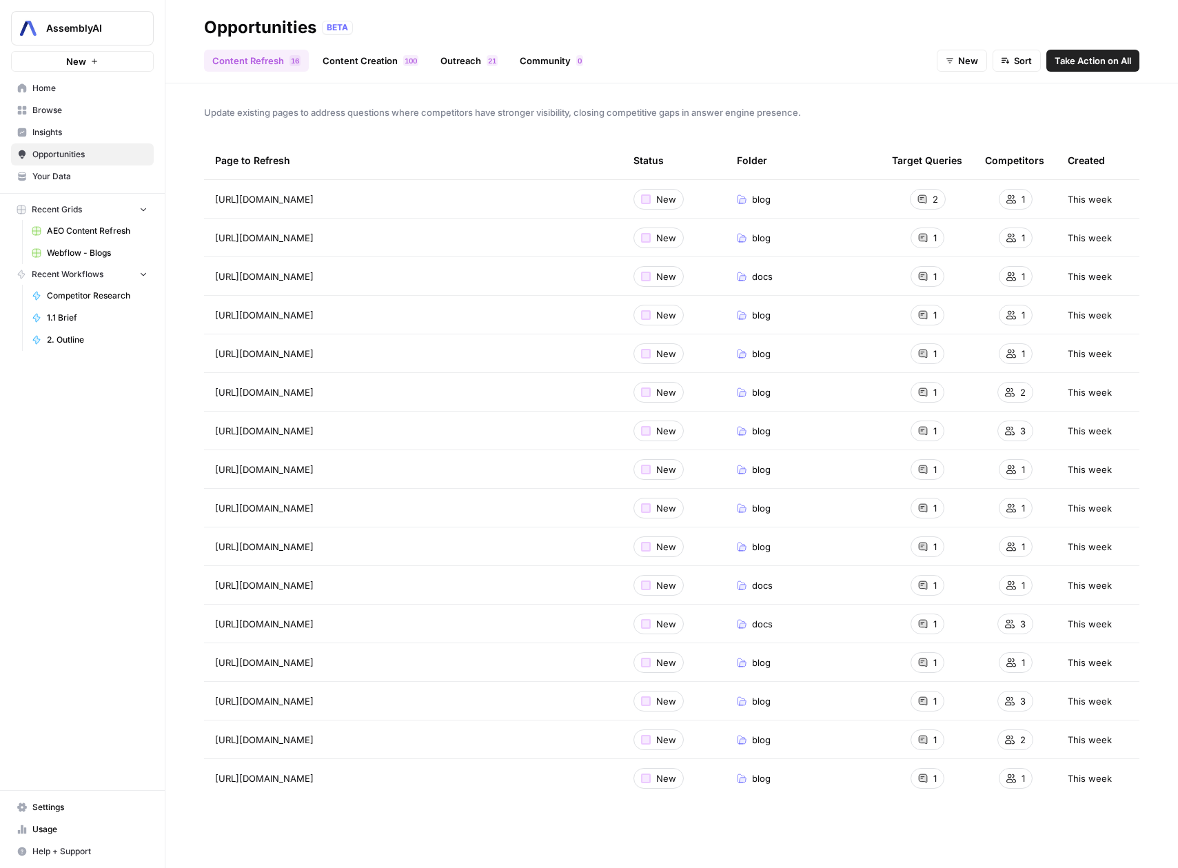
click at [61, 100] on link "Browse" at bounding box center [82, 110] width 143 height 22
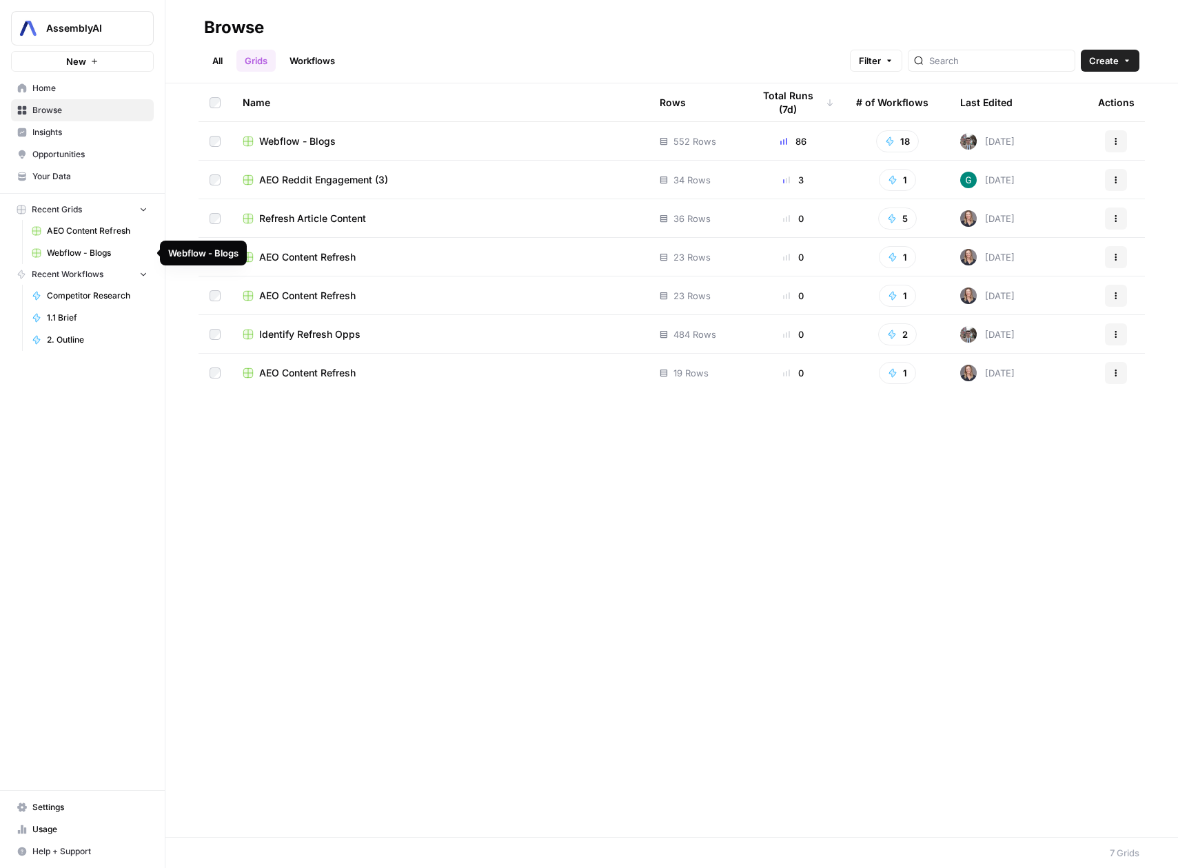
click at [105, 253] on span "Webflow - Blogs" at bounding box center [97, 253] width 101 height 12
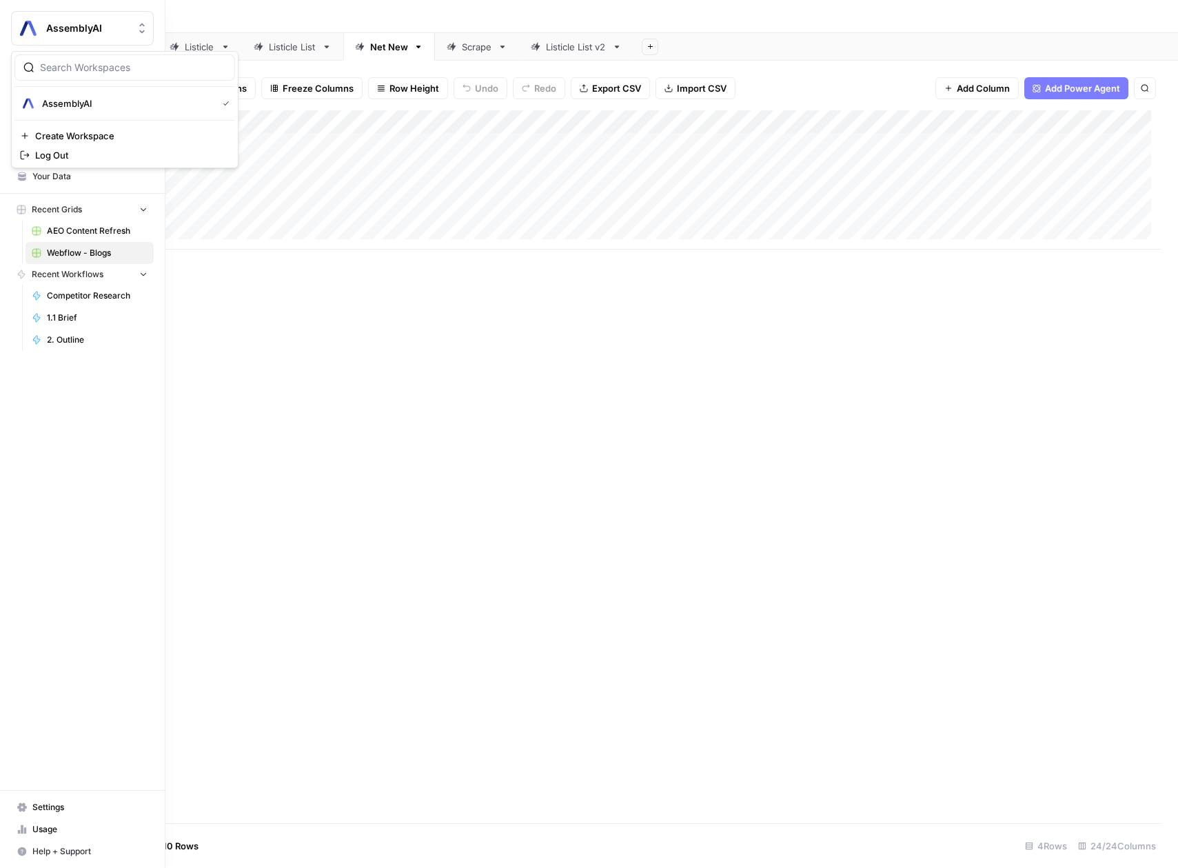
click at [43, 24] on button "AssemblyAI" at bounding box center [82, 28] width 143 height 34
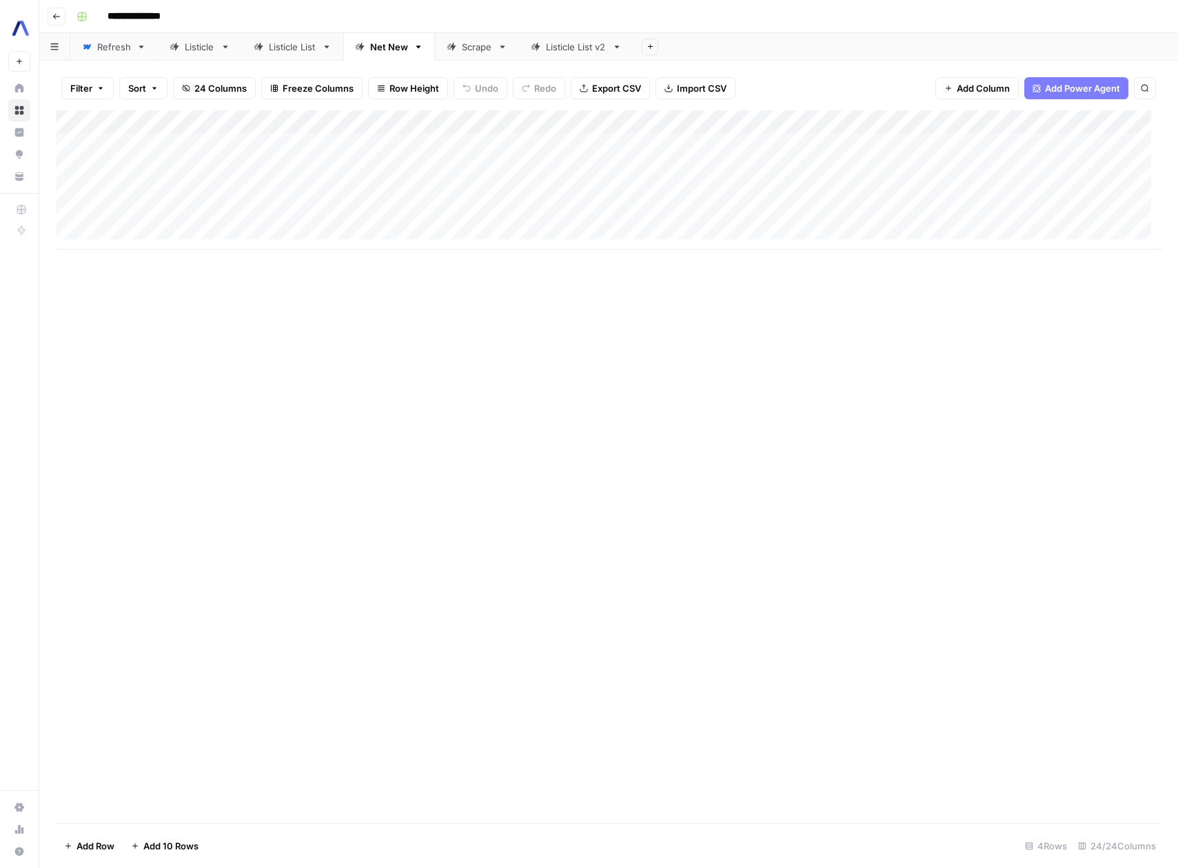
click at [481, 742] on div "Add Column" at bounding box center [609, 466] width 1106 height 713
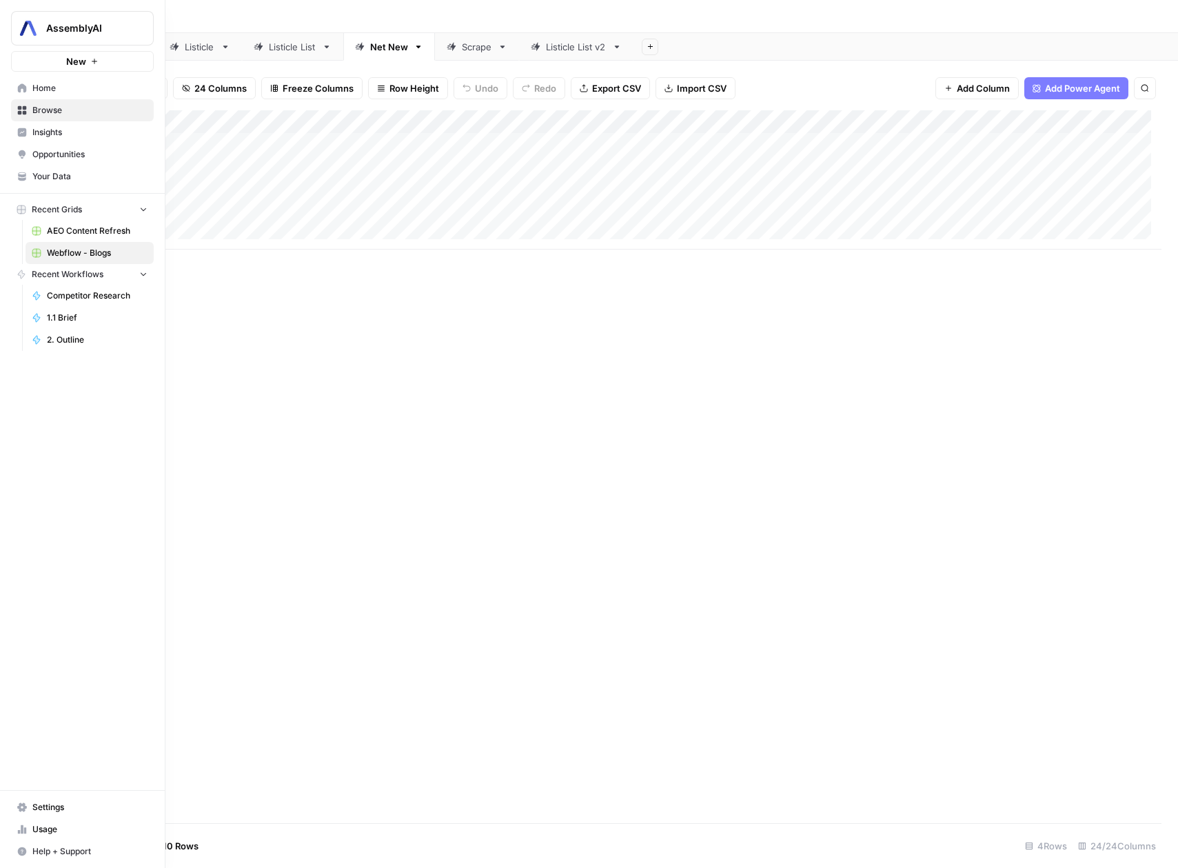
click at [23, 90] on icon at bounding box center [22, 87] width 9 height 9
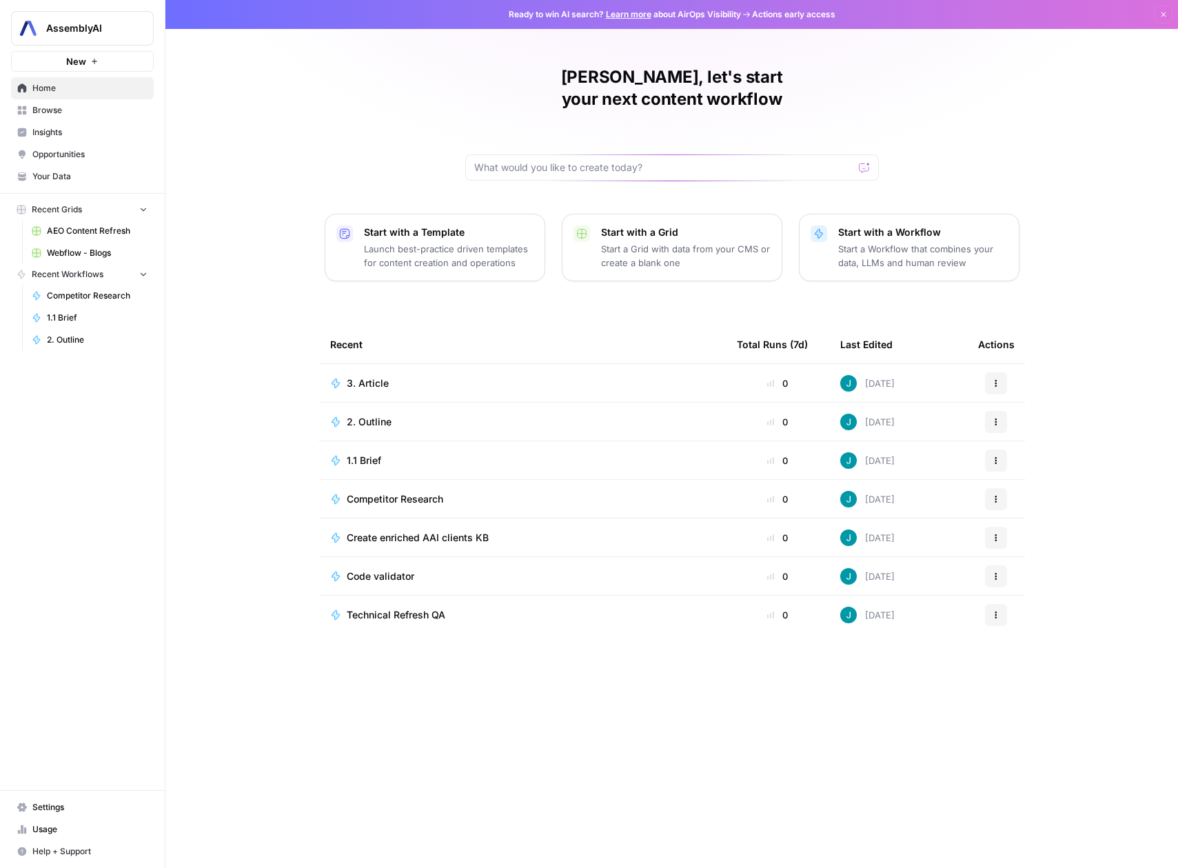
click at [71, 114] on span "Browse" at bounding box center [89, 110] width 115 height 12
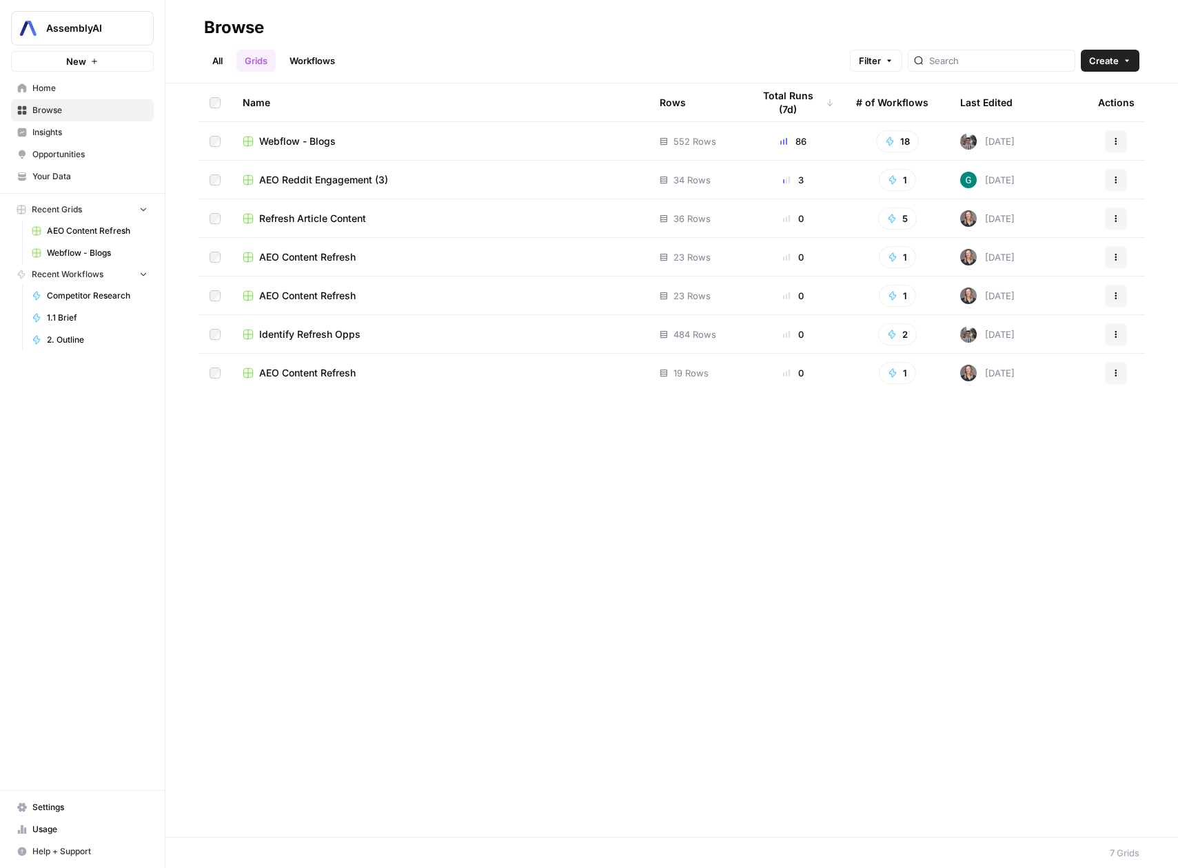
click at [204, 58] on link "All" at bounding box center [217, 61] width 27 height 22
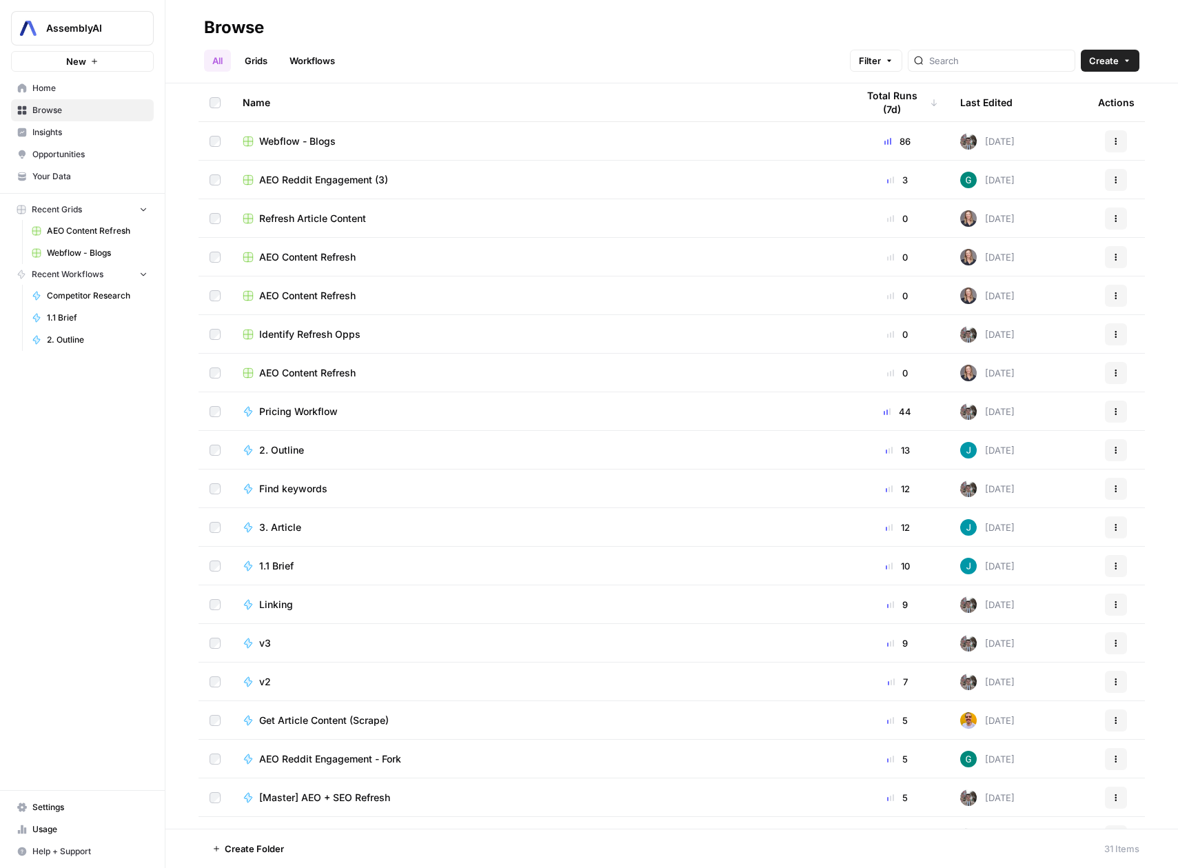
click at [259, 63] on link "Grids" at bounding box center [255, 61] width 39 height 22
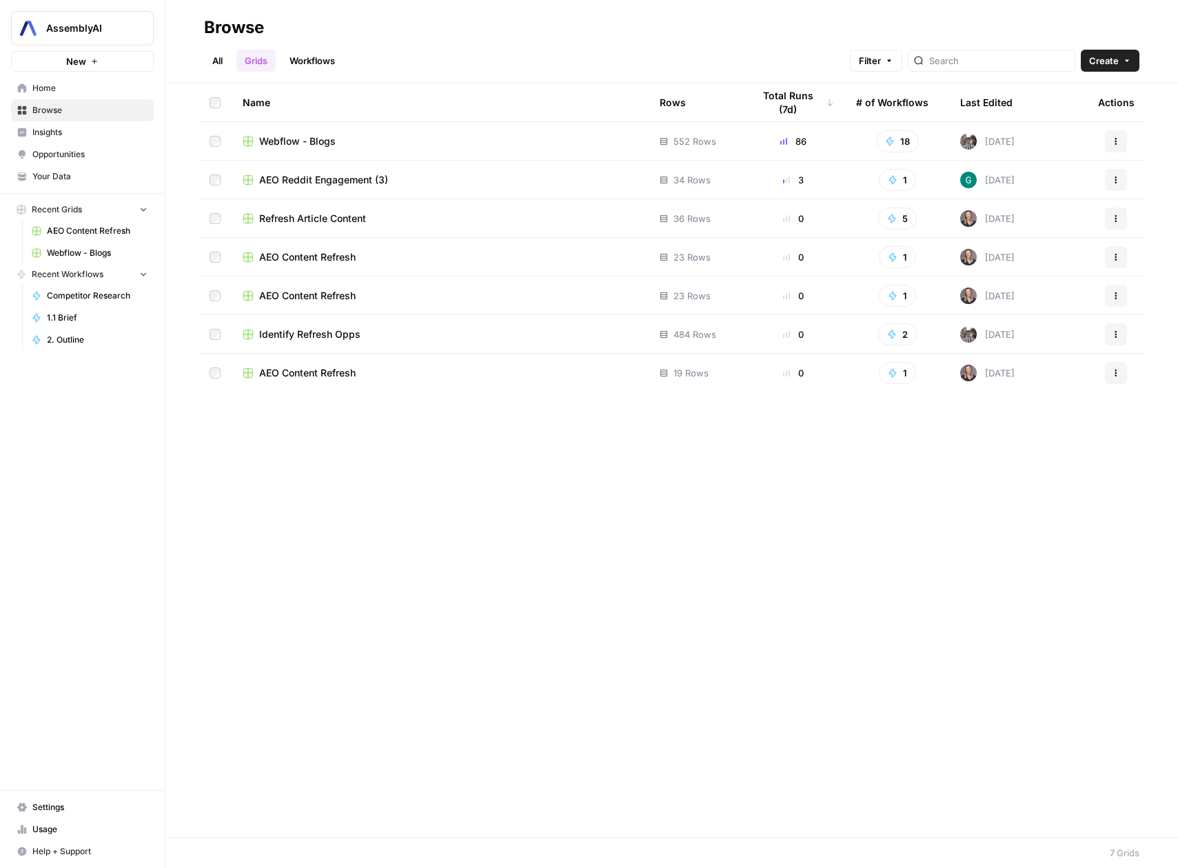
click at [322, 58] on link "Workflows" at bounding box center [312, 61] width 62 height 22
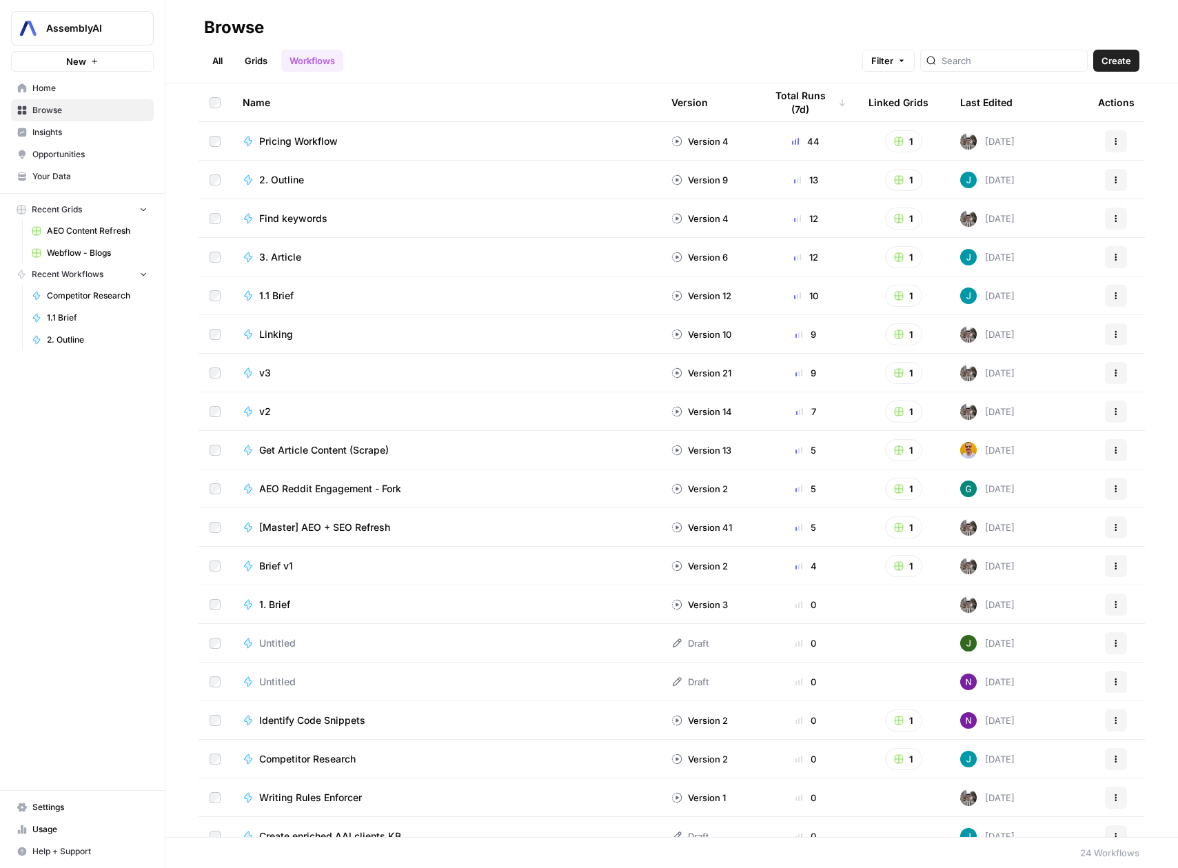
click at [223, 57] on link "All" at bounding box center [217, 61] width 27 height 22
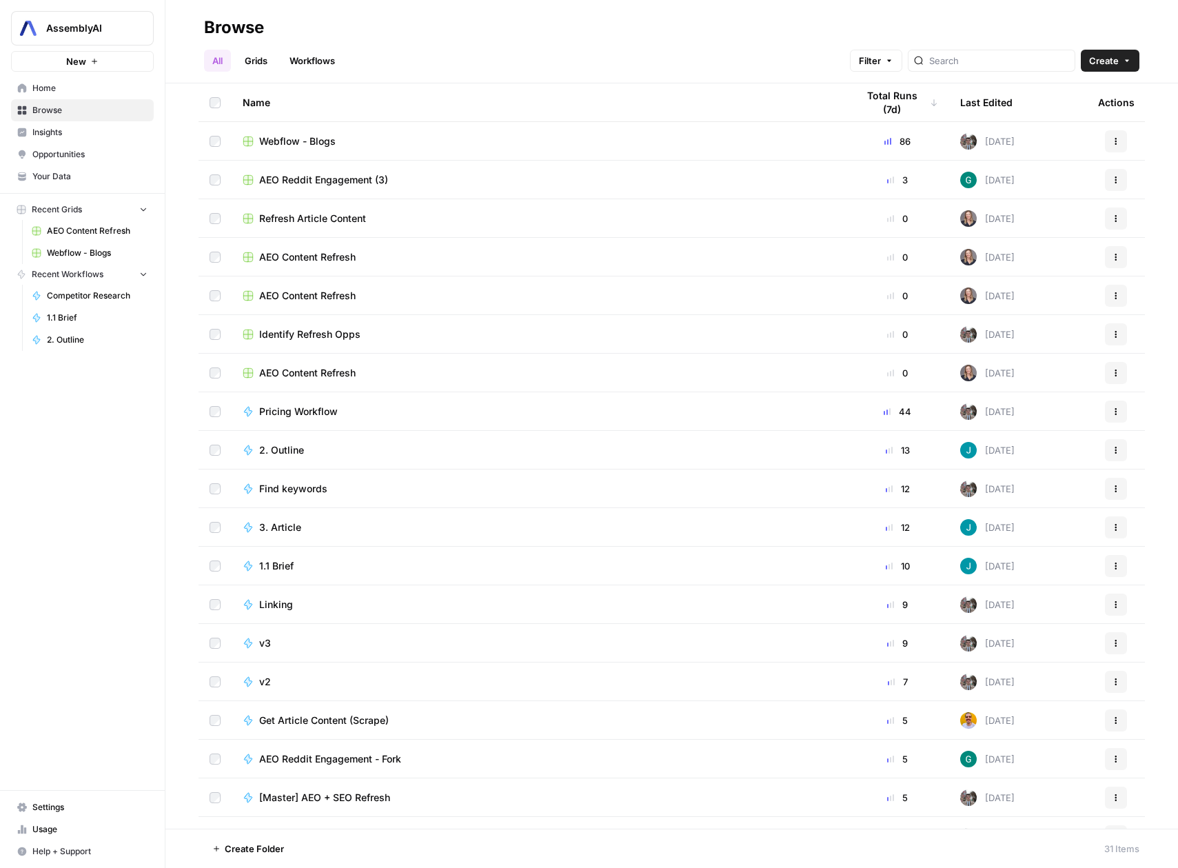
click at [319, 68] on link "Workflows" at bounding box center [312, 61] width 62 height 22
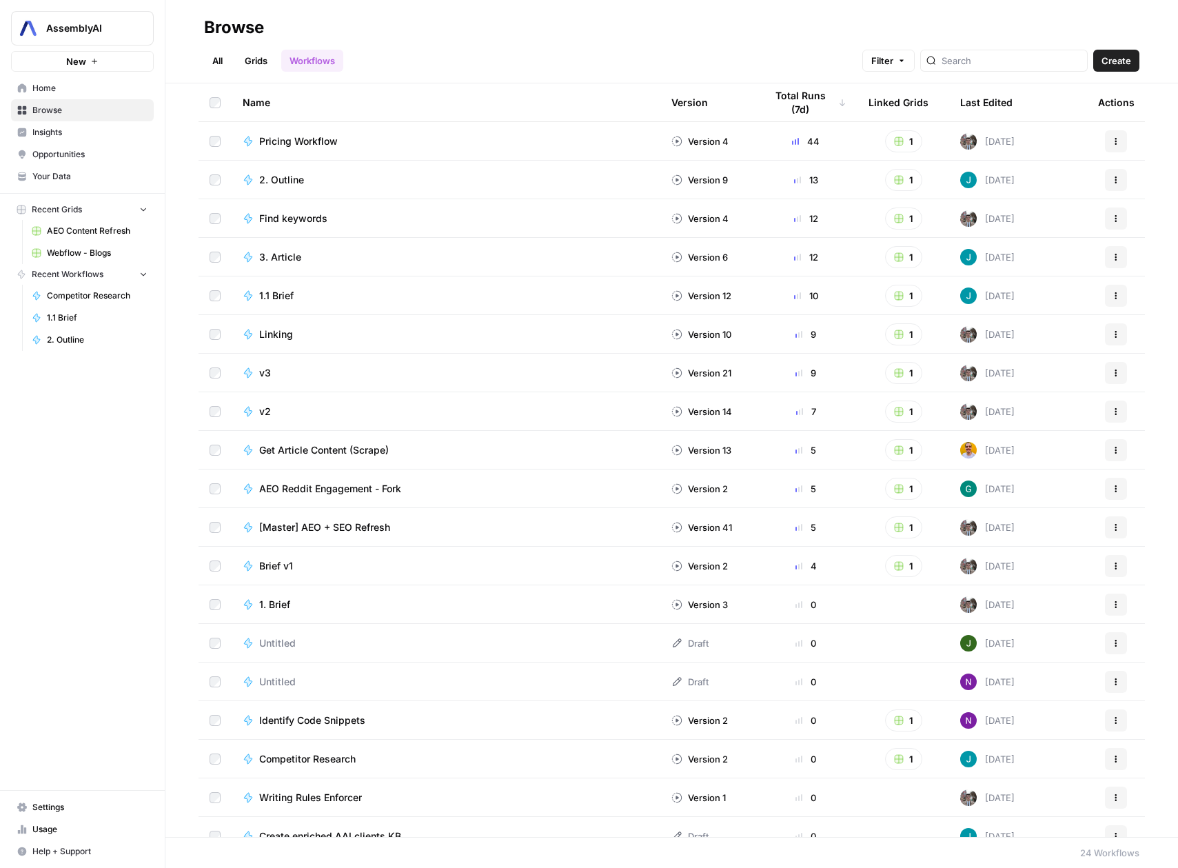
click at [260, 65] on link "Grids" at bounding box center [255, 61] width 39 height 22
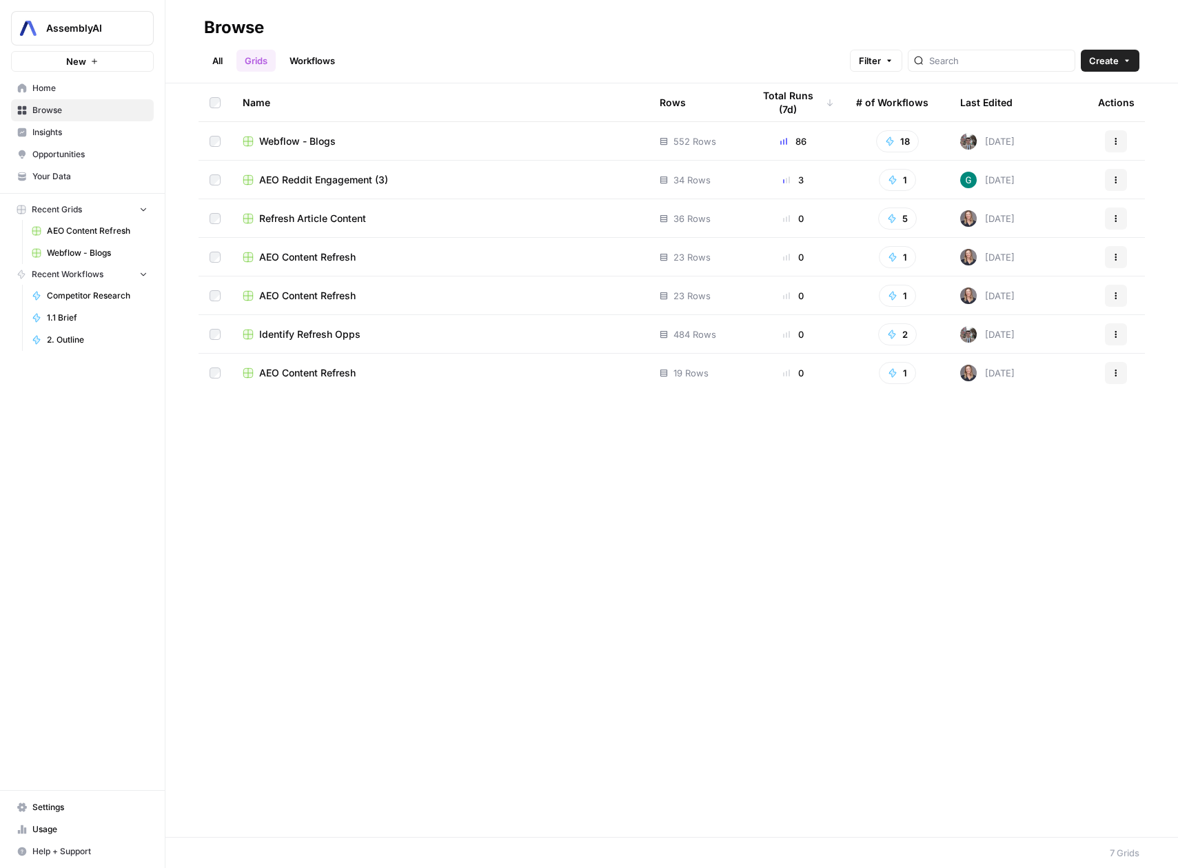
click at [202, 54] on header "Browse All Grids Workflows Filter Create" at bounding box center [671, 41] width 1013 height 83
click at [215, 61] on link "All" at bounding box center [217, 61] width 27 height 22
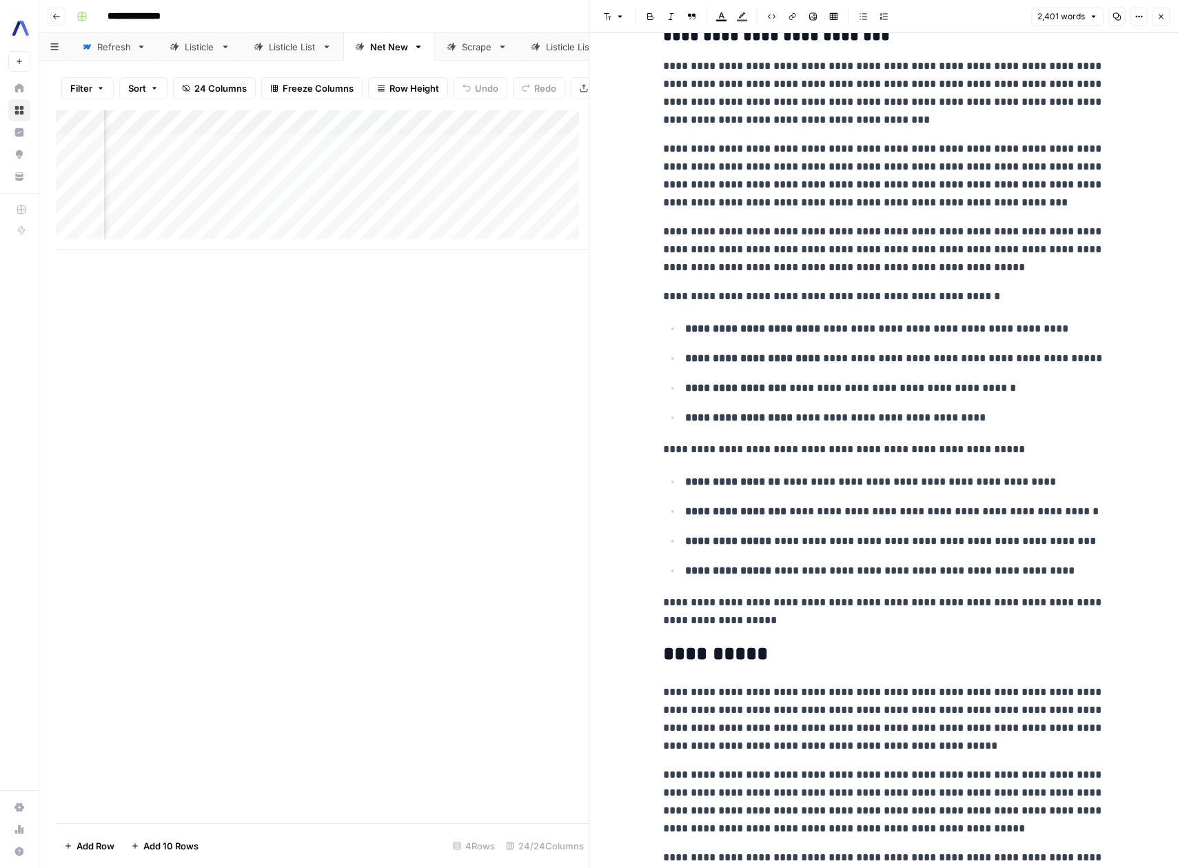
scroll to position [6326, 0]
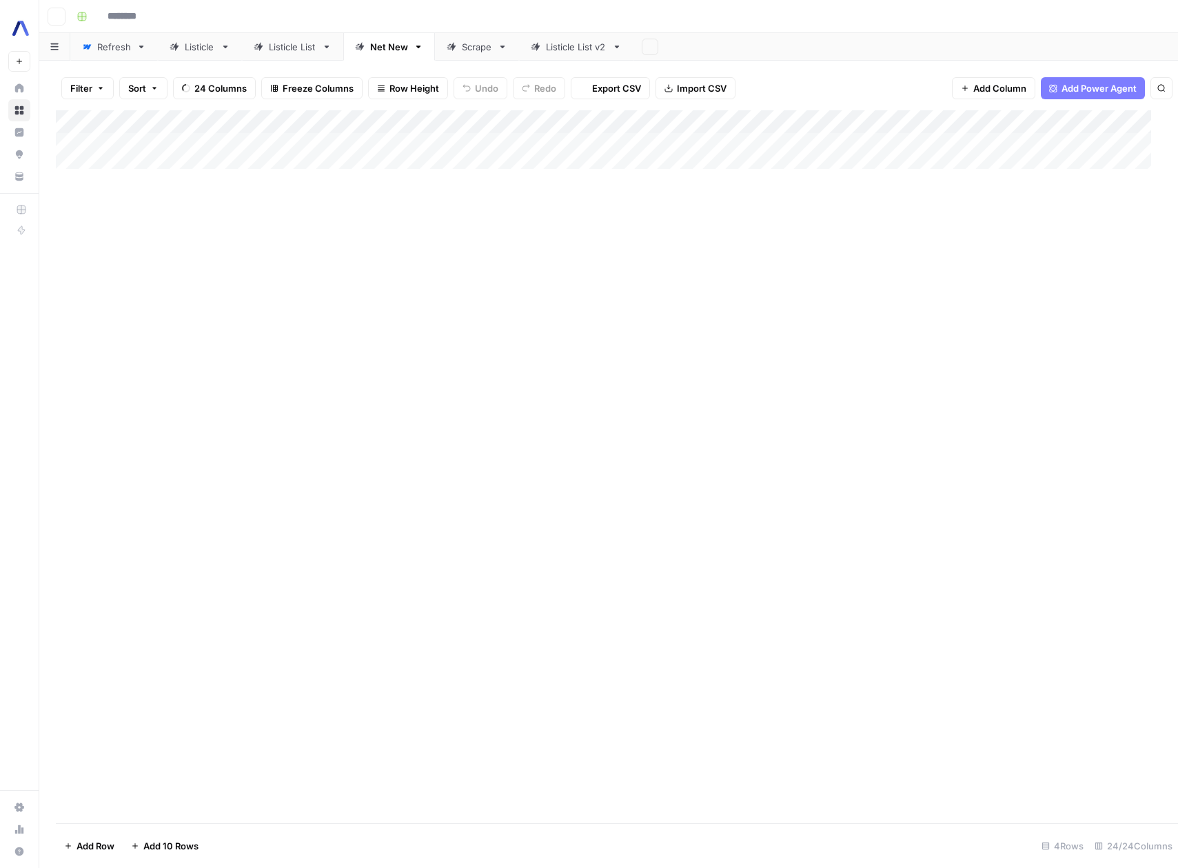
type input "**********"
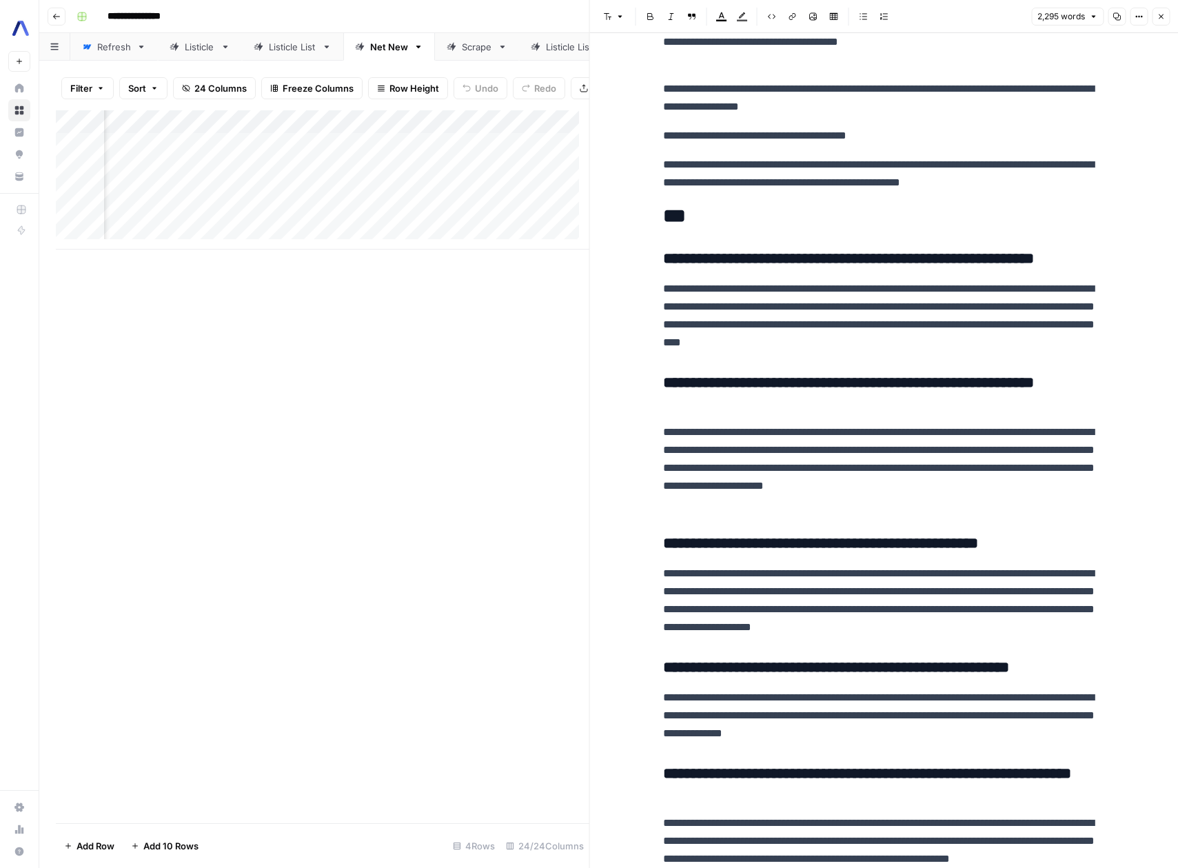
scroll to position [5496, 0]
